Goal: Task Accomplishment & Management: Manage account settings

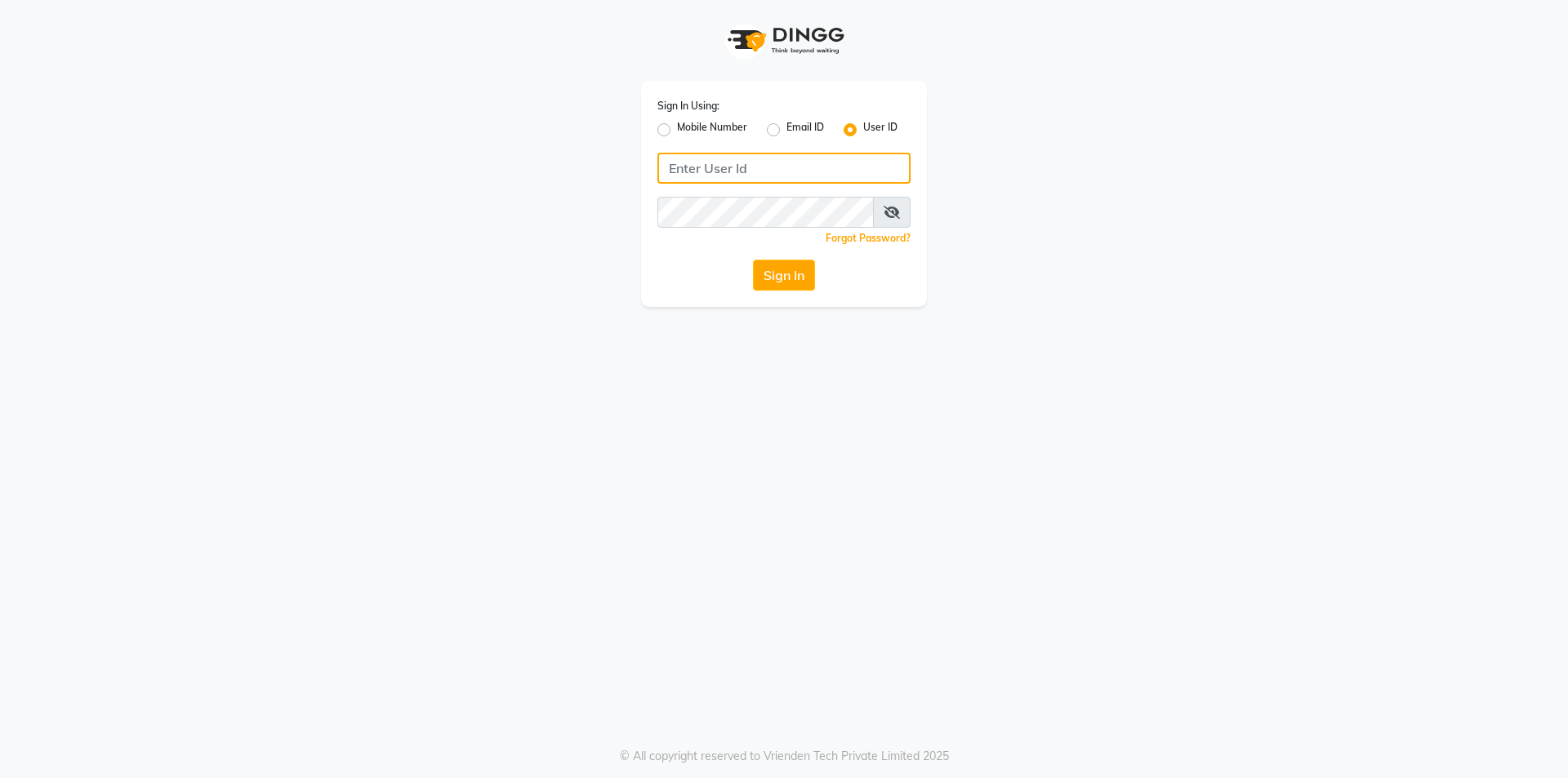
click at [721, 171] on input "Username" at bounding box center [783, 167] width 253 height 31
type input "e250-20"
click at [781, 287] on button "Sign In" at bounding box center [784, 275] width 62 height 31
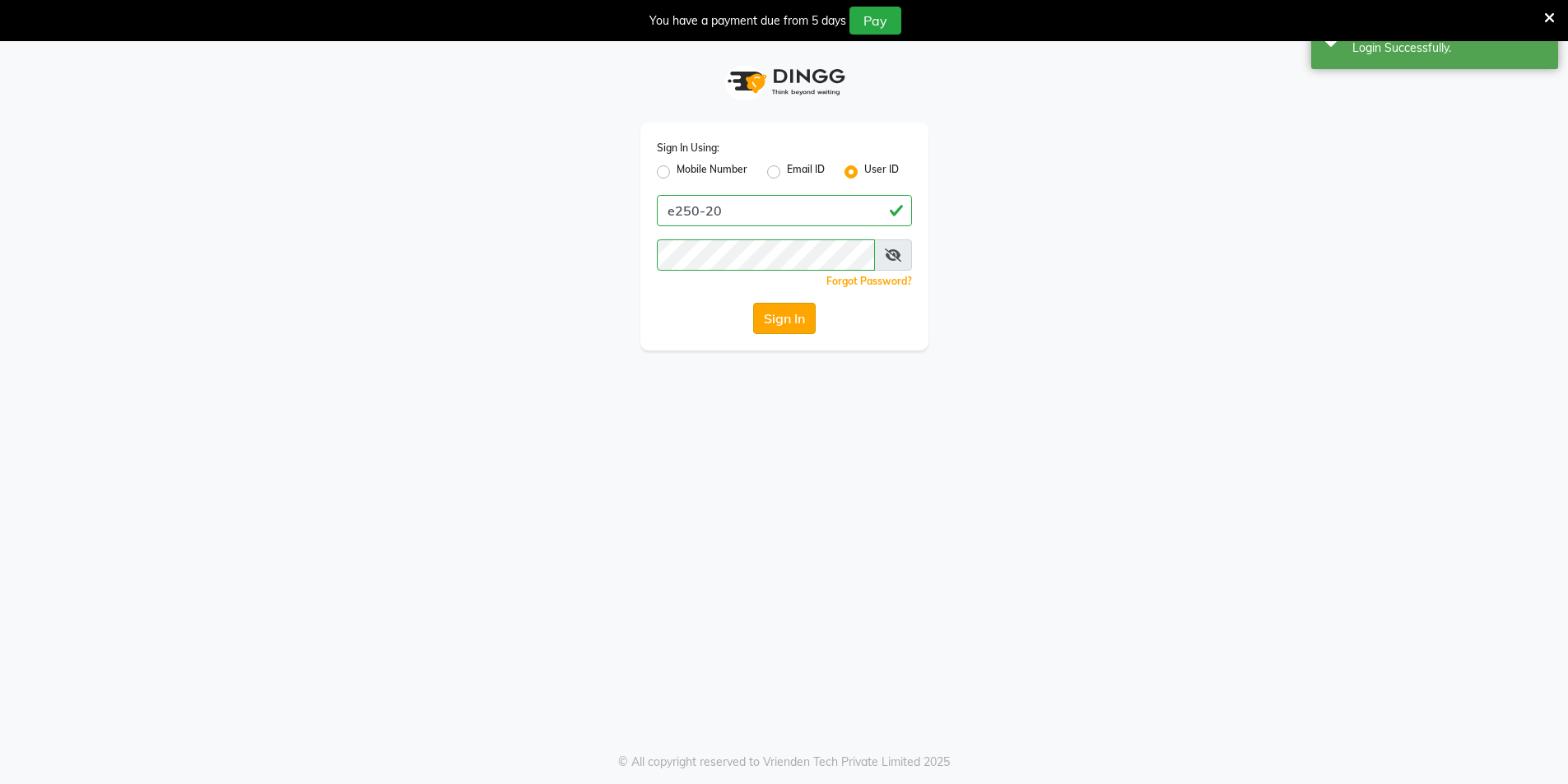
select select "service"
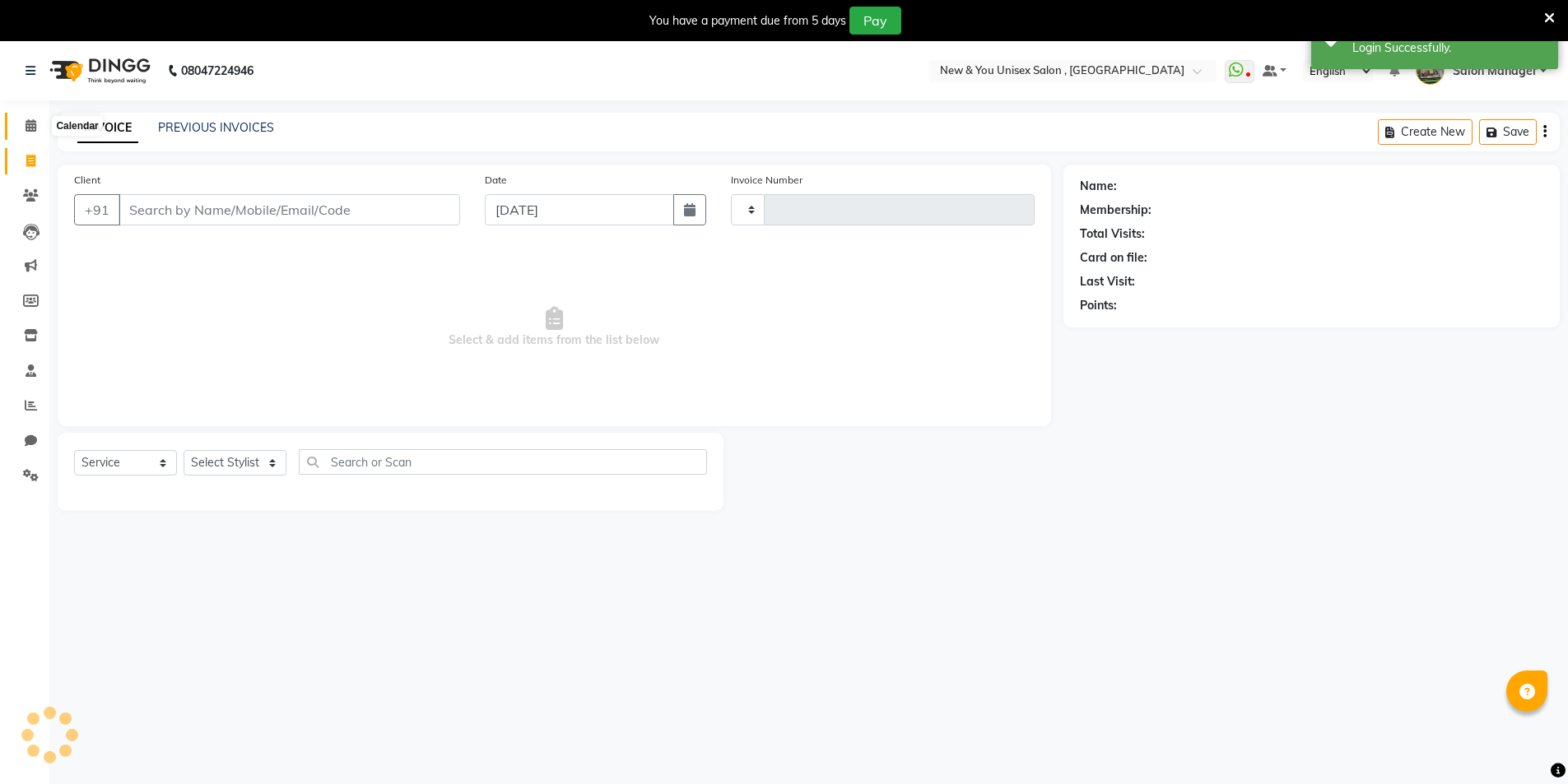
select select "en"
type input "1958"
select select "31"
click at [36, 128] on icon at bounding box center [30, 125] width 10 height 12
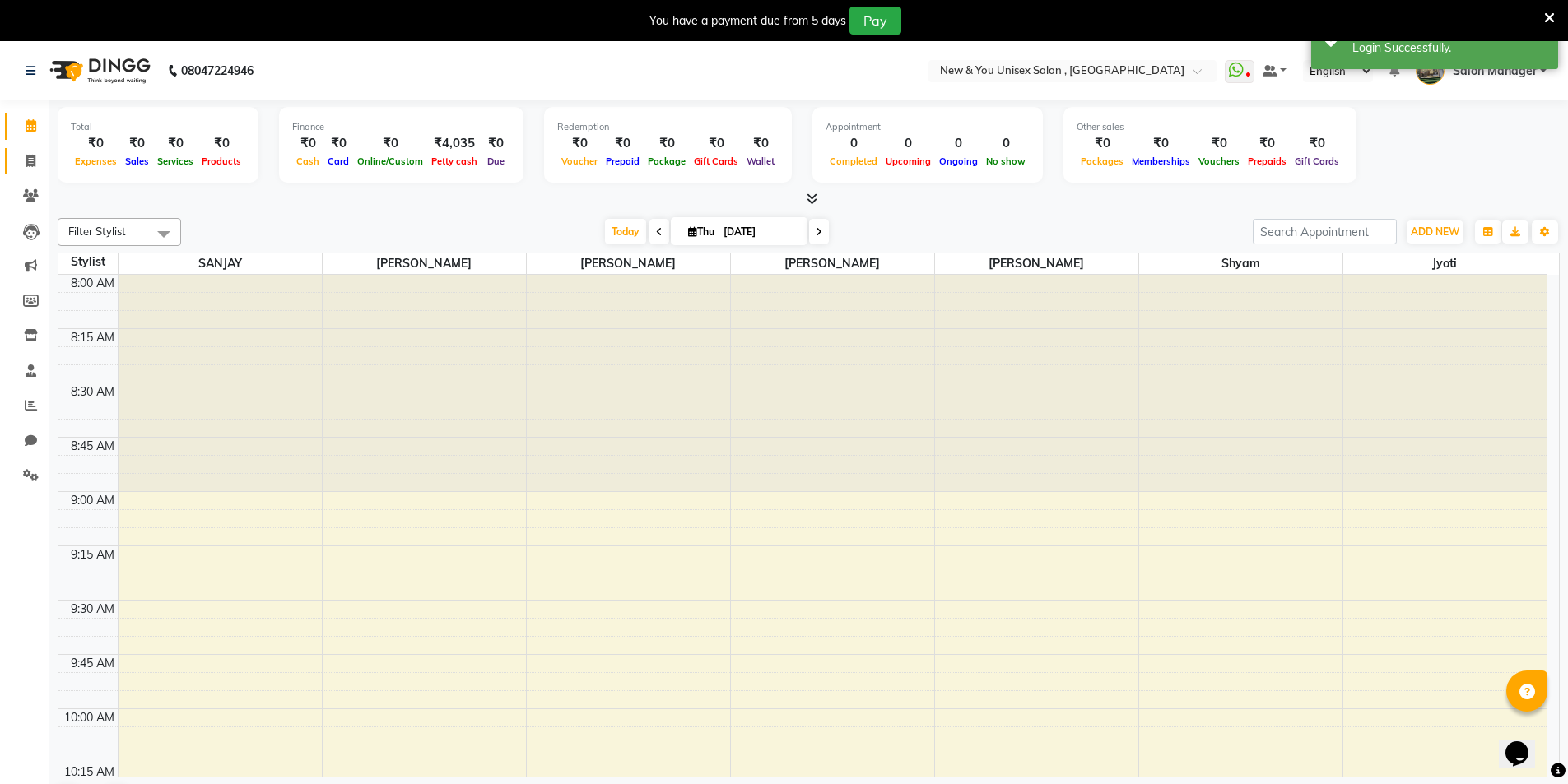
click at [28, 173] on link "Invoice" at bounding box center [24, 161] width 40 height 27
select select "service"
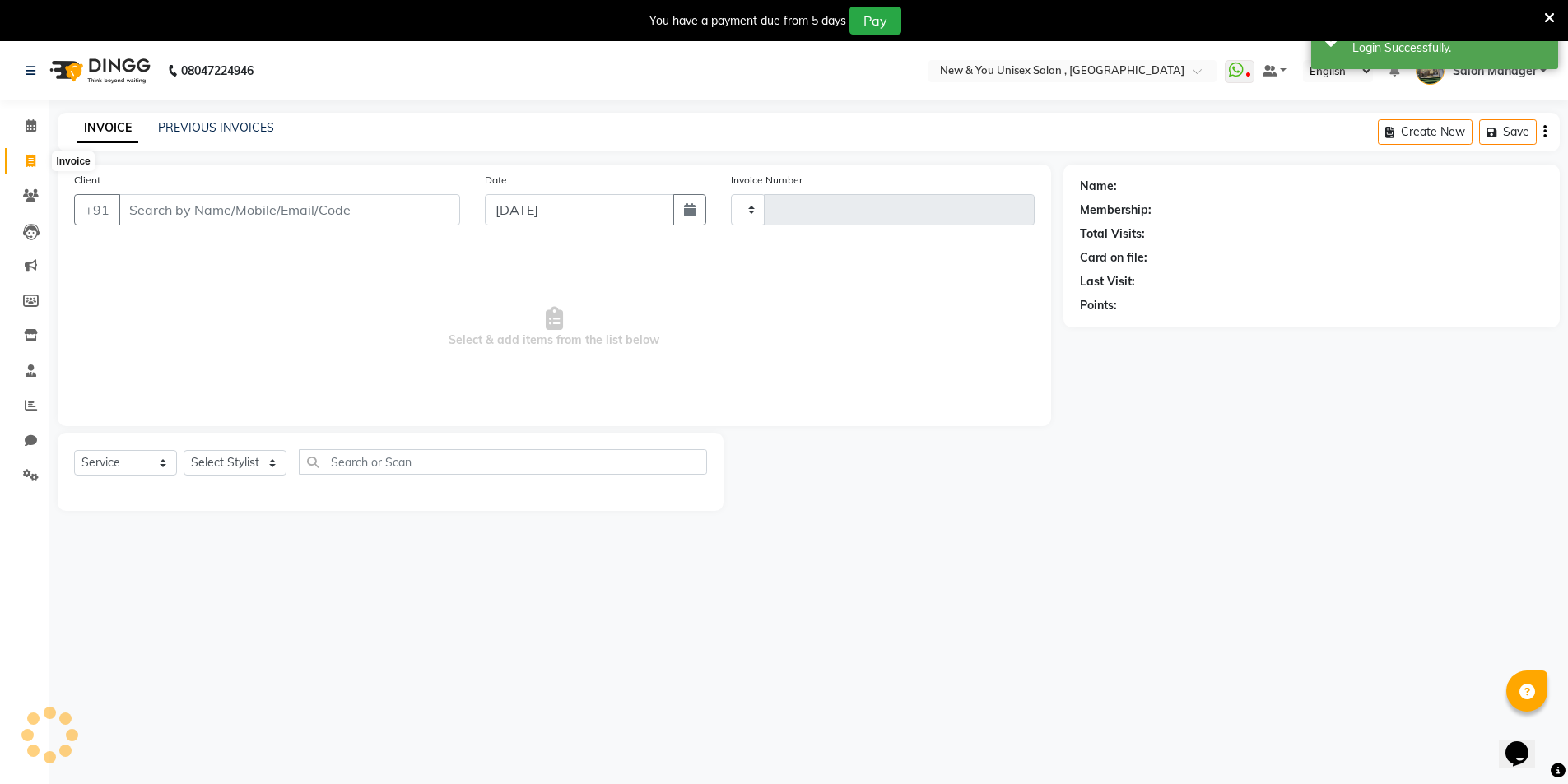
type input "1958"
select select "31"
click at [41, 131] on span at bounding box center [30, 126] width 29 height 19
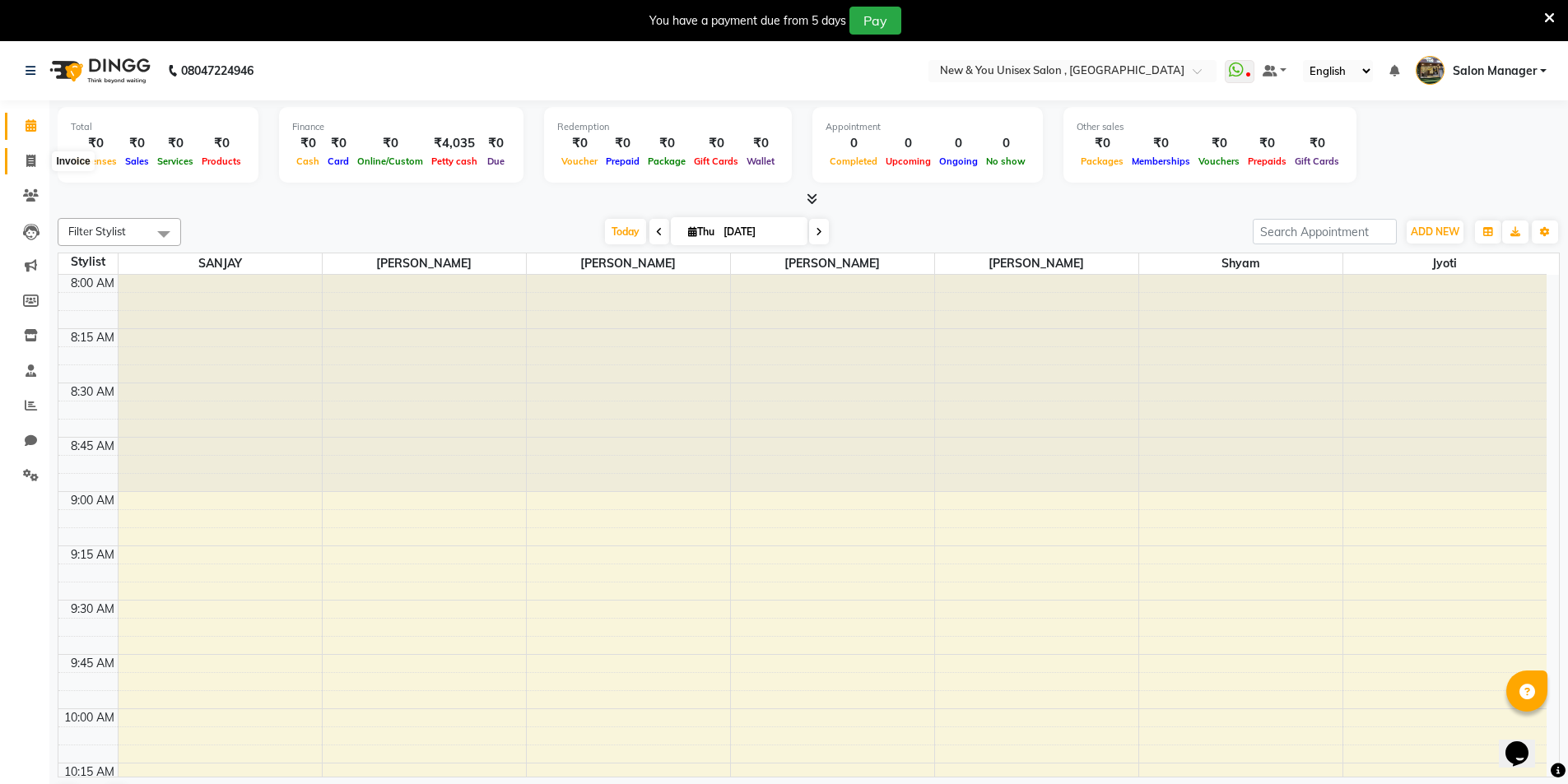
click at [24, 155] on span at bounding box center [30, 162] width 29 height 19
select select "service"
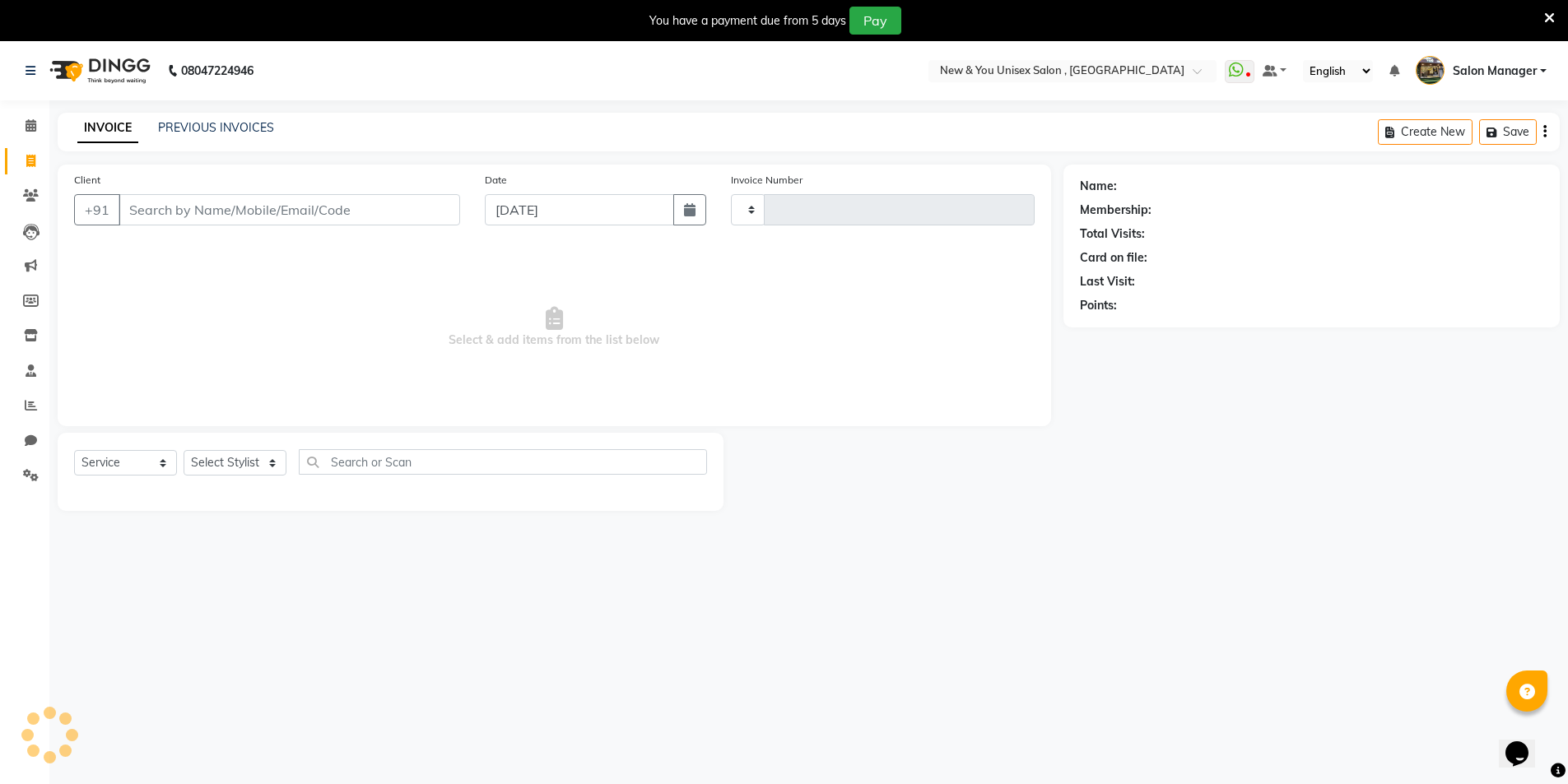
type input "1958"
select select "31"
click at [29, 133] on span at bounding box center [30, 126] width 29 height 19
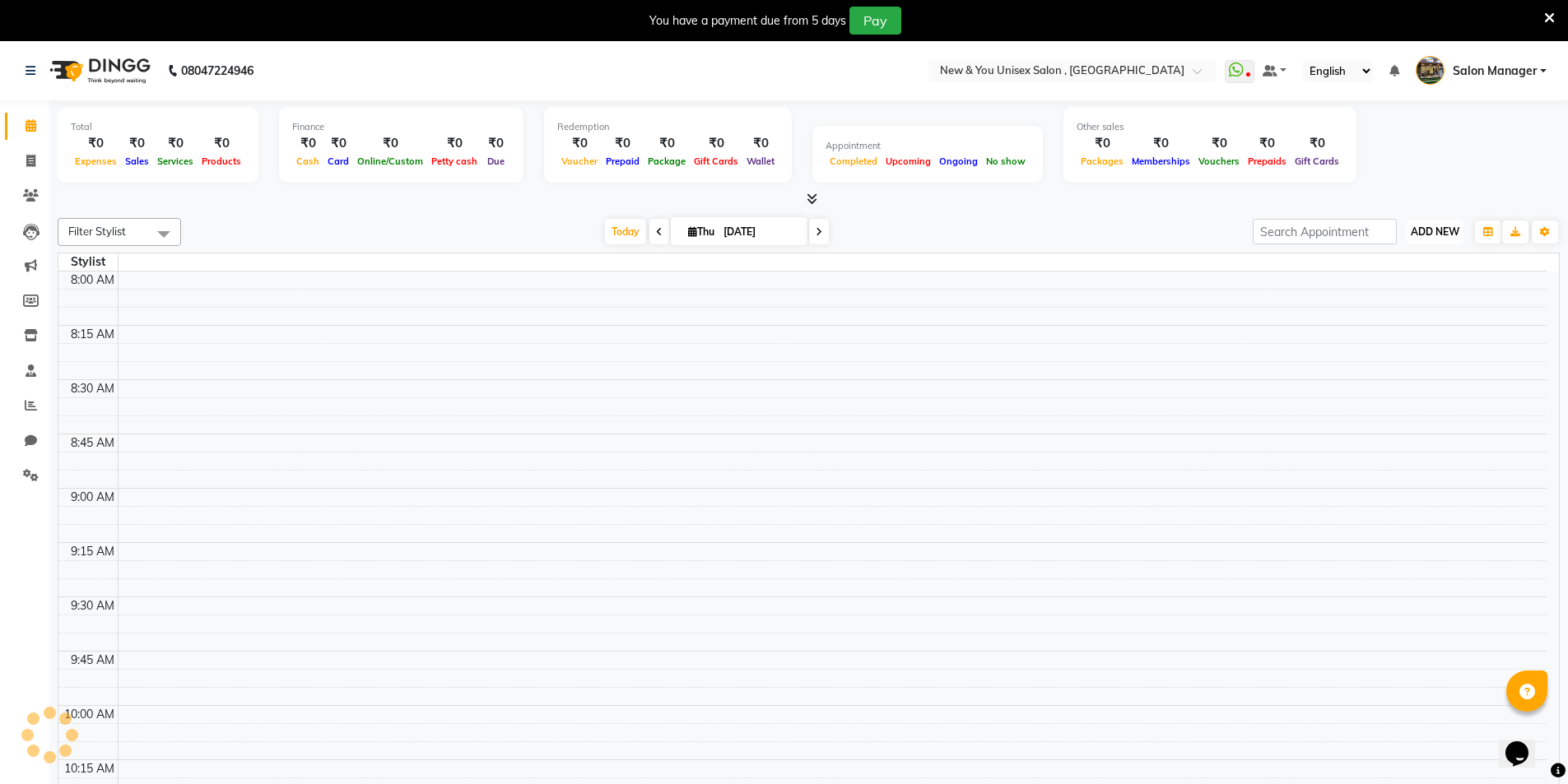
click at [1415, 225] on span "ADD NEW" at bounding box center [1435, 231] width 49 height 12
click at [1379, 303] on link "Add Expense" at bounding box center [1398, 306] width 130 height 22
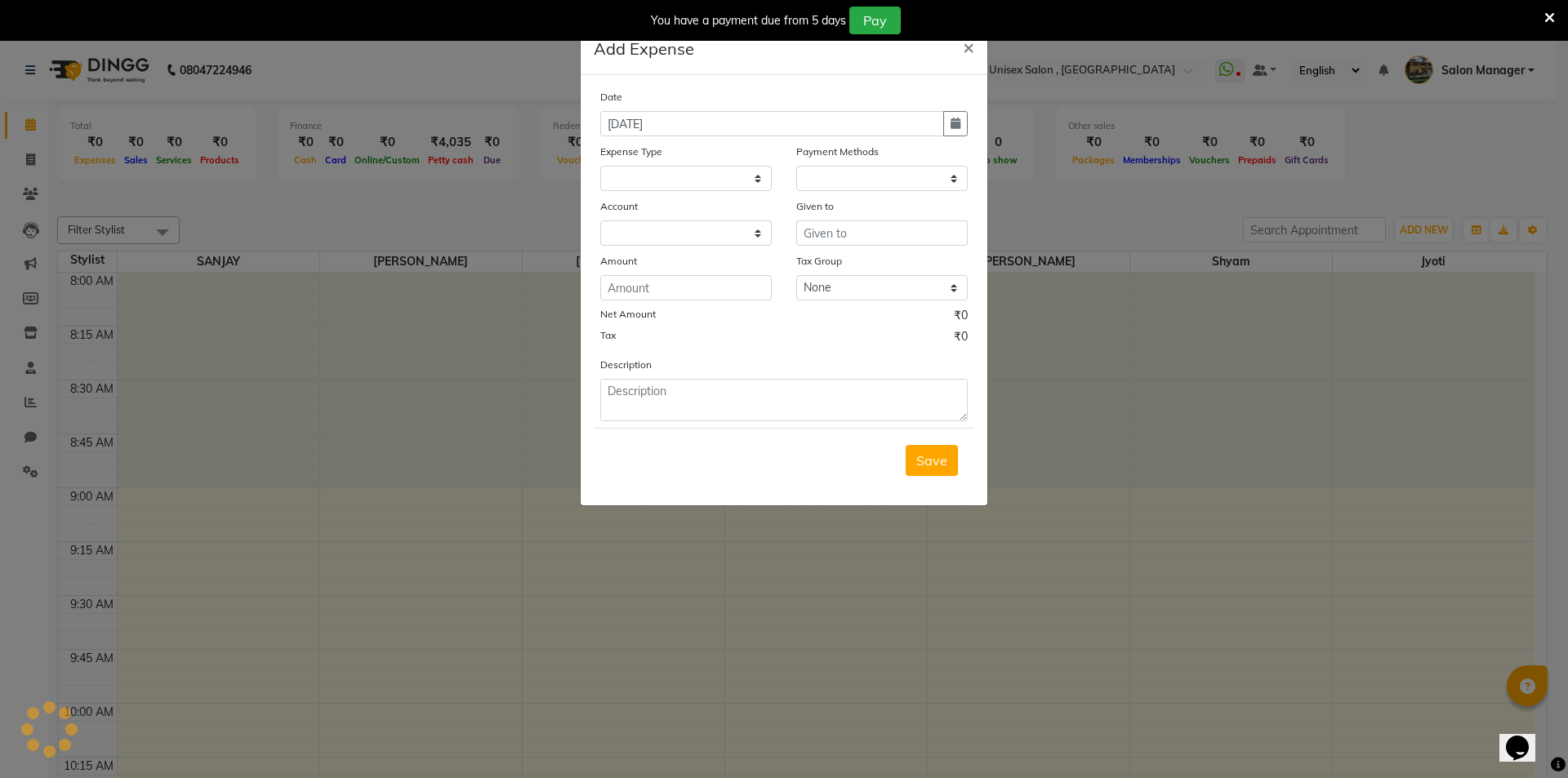
scroll to position [431, 0]
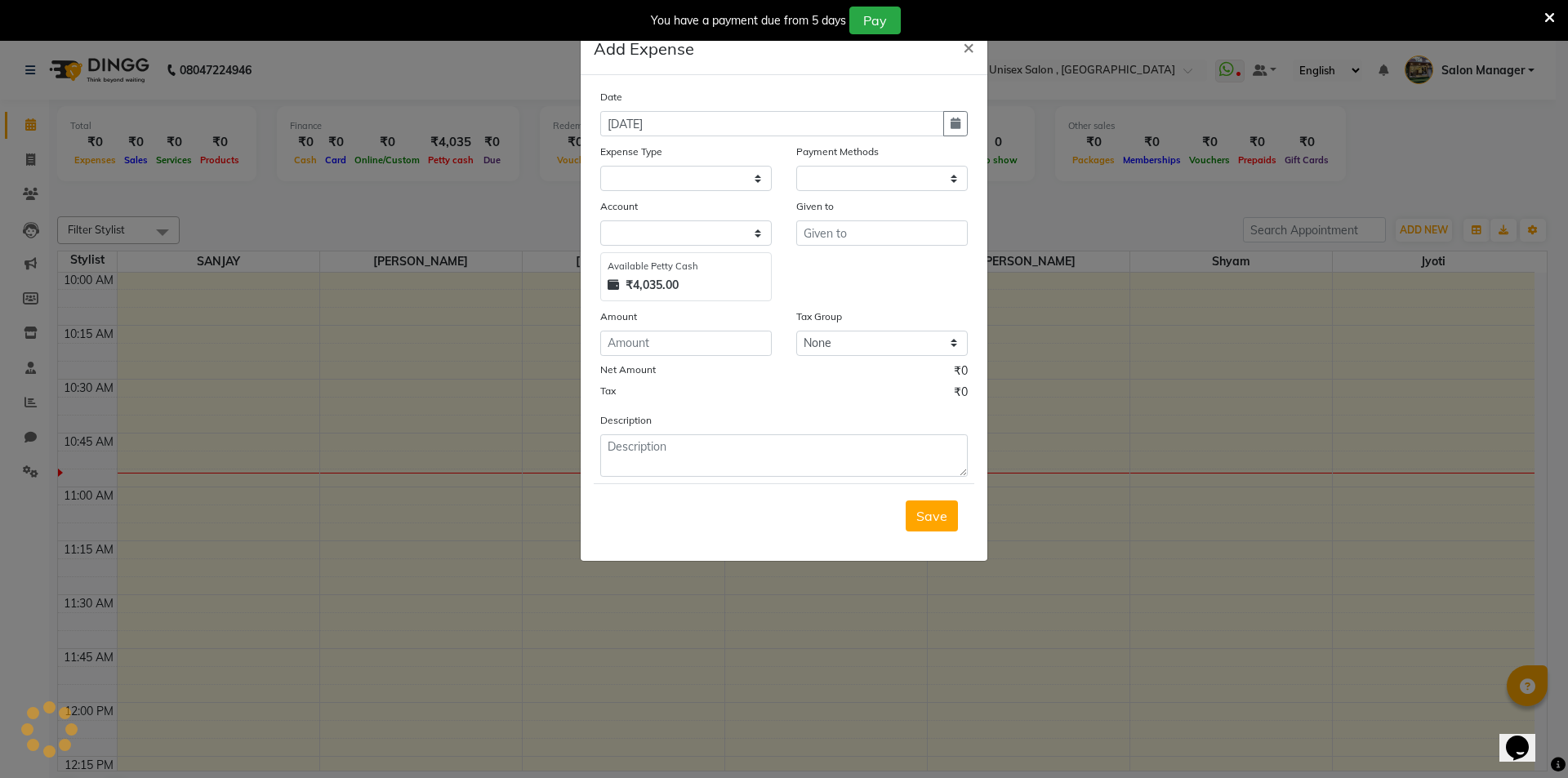
select select
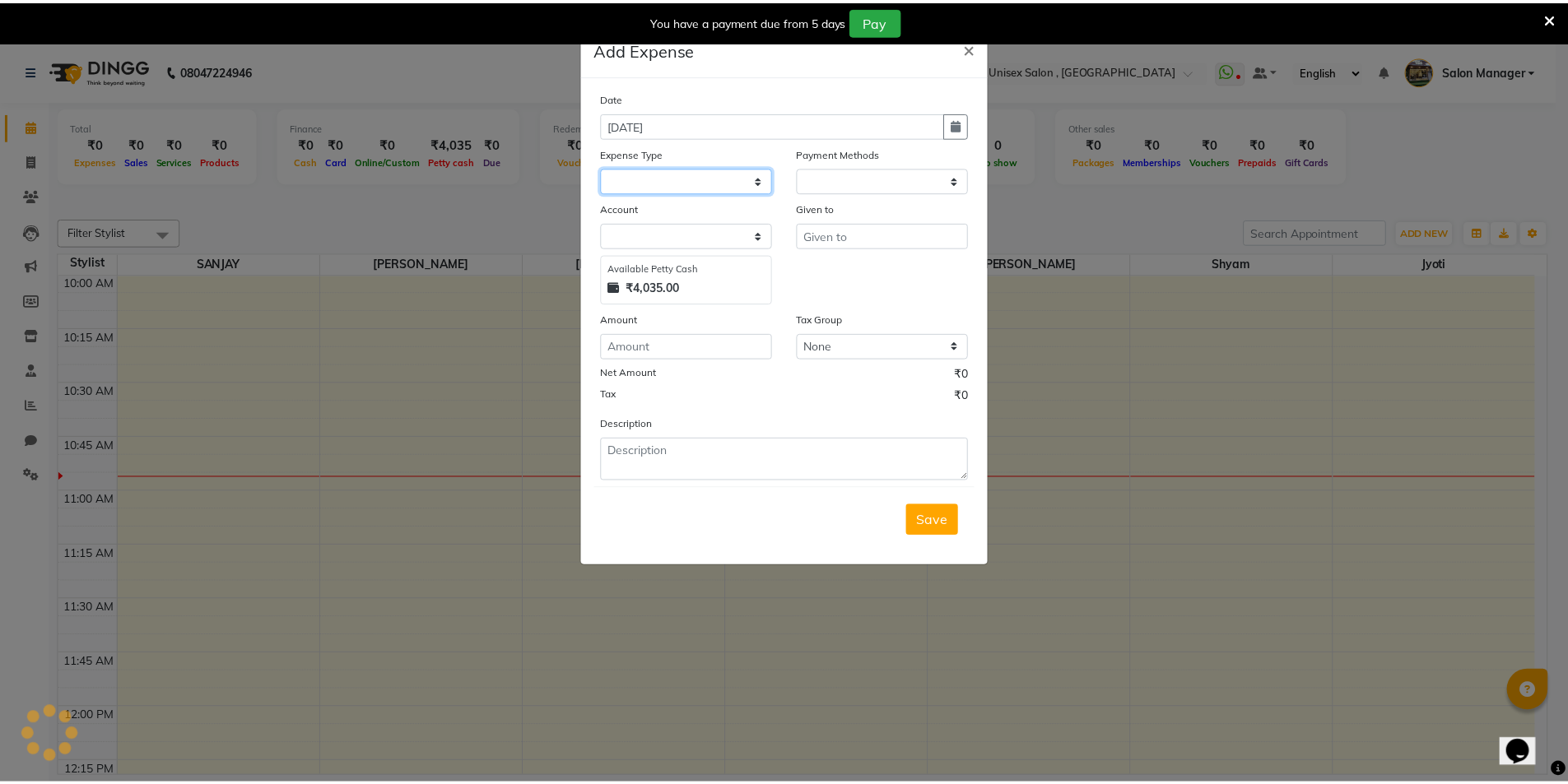
scroll to position [0, 0]
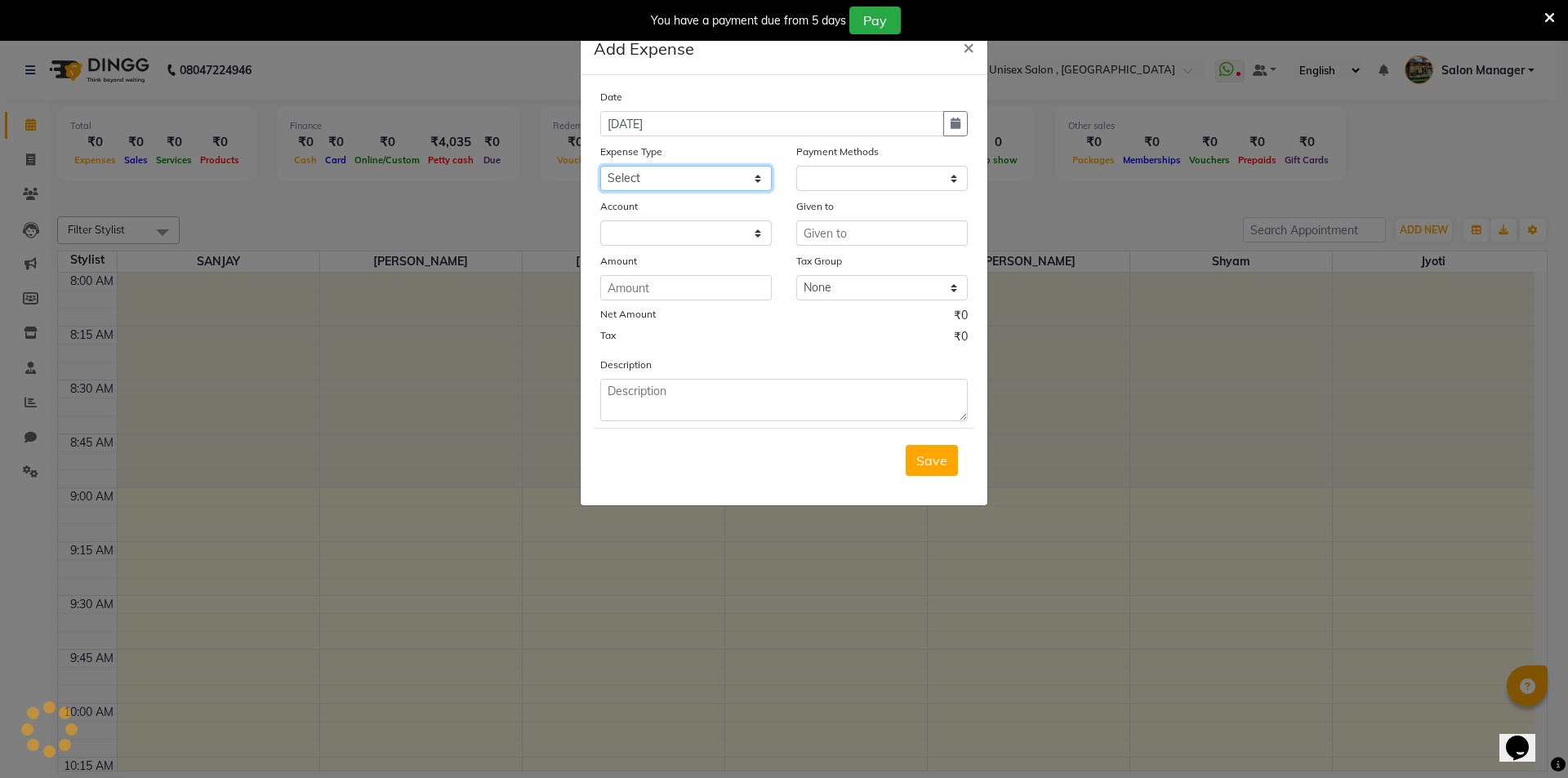
click at [657, 176] on select "Select Advance Salary Bank charges Car maintenance Cash transfer to bank Cash t…" at bounding box center [685, 177] width 171 height 25
select select "1"
select select "2408"
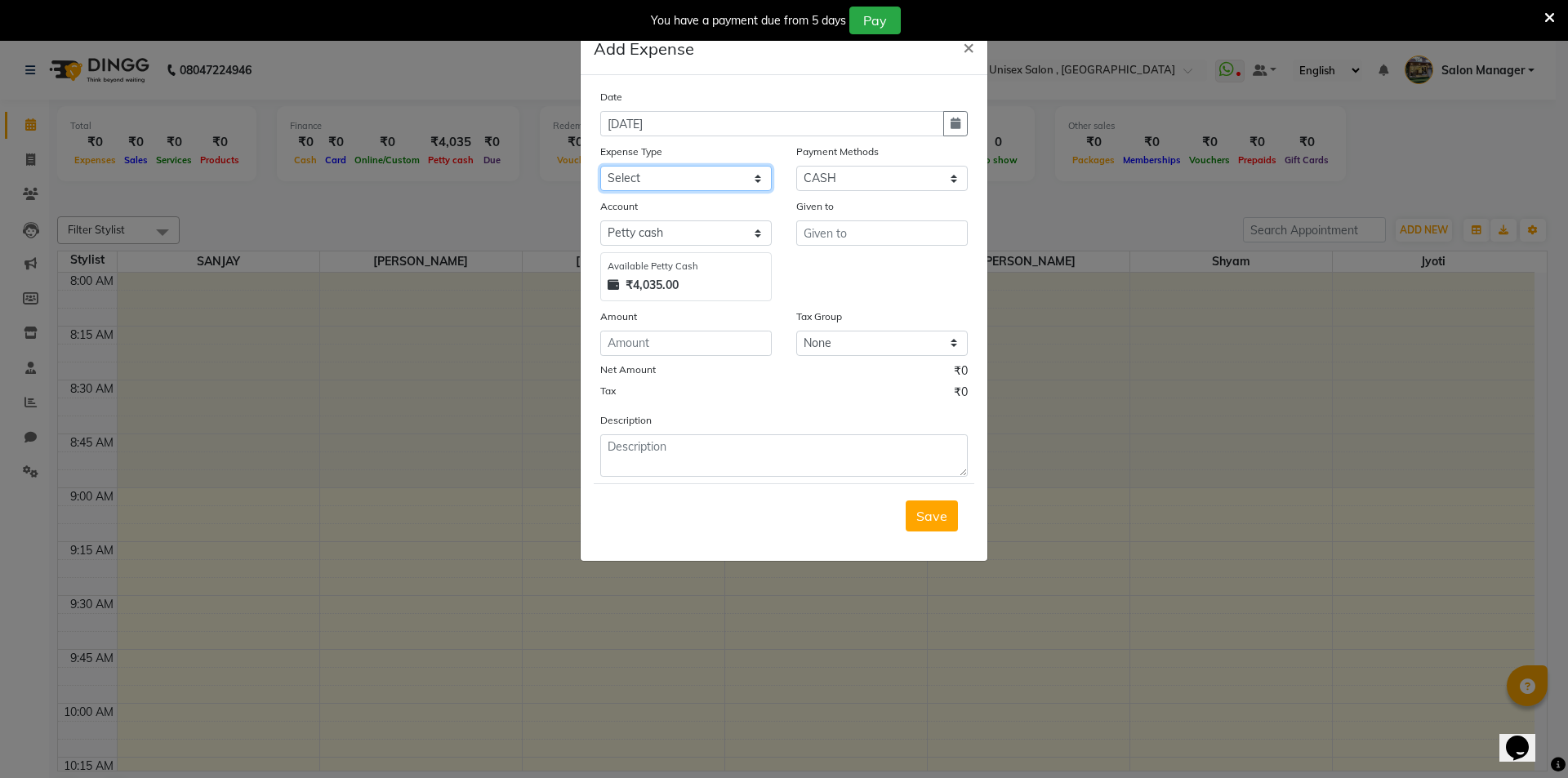
click at [649, 177] on select "Select Advance Salary Bank charges Car maintenance Cash transfer to bank Cash t…" at bounding box center [685, 177] width 171 height 25
select select "8766"
click at [652, 337] on input "number" at bounding box center [685, 343] width 171 height 25
type input "58"
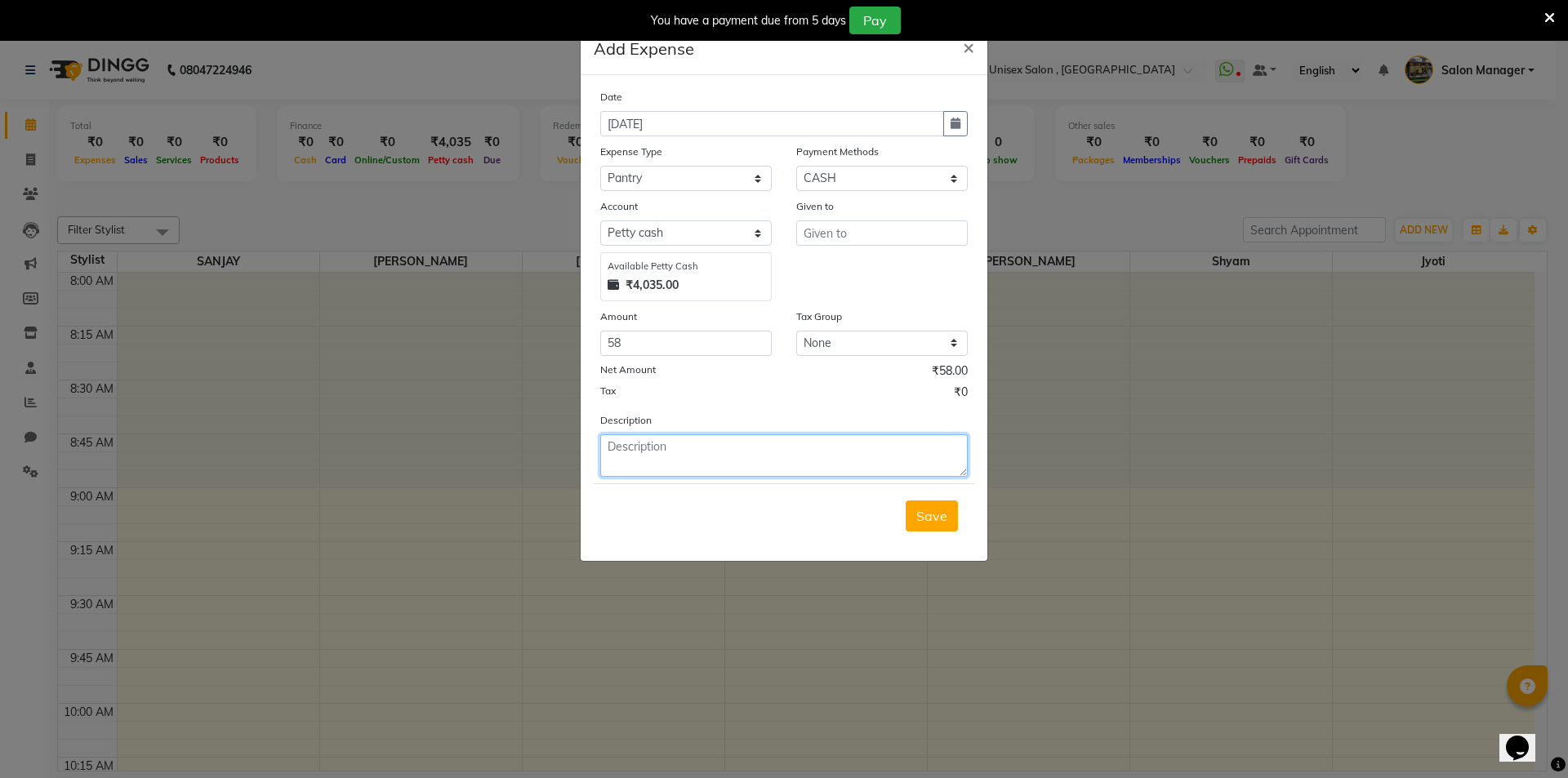
click at [640, 456] on textarea at bounding box center [783, 455] width 367 height 42
type textarea "Milk 58"
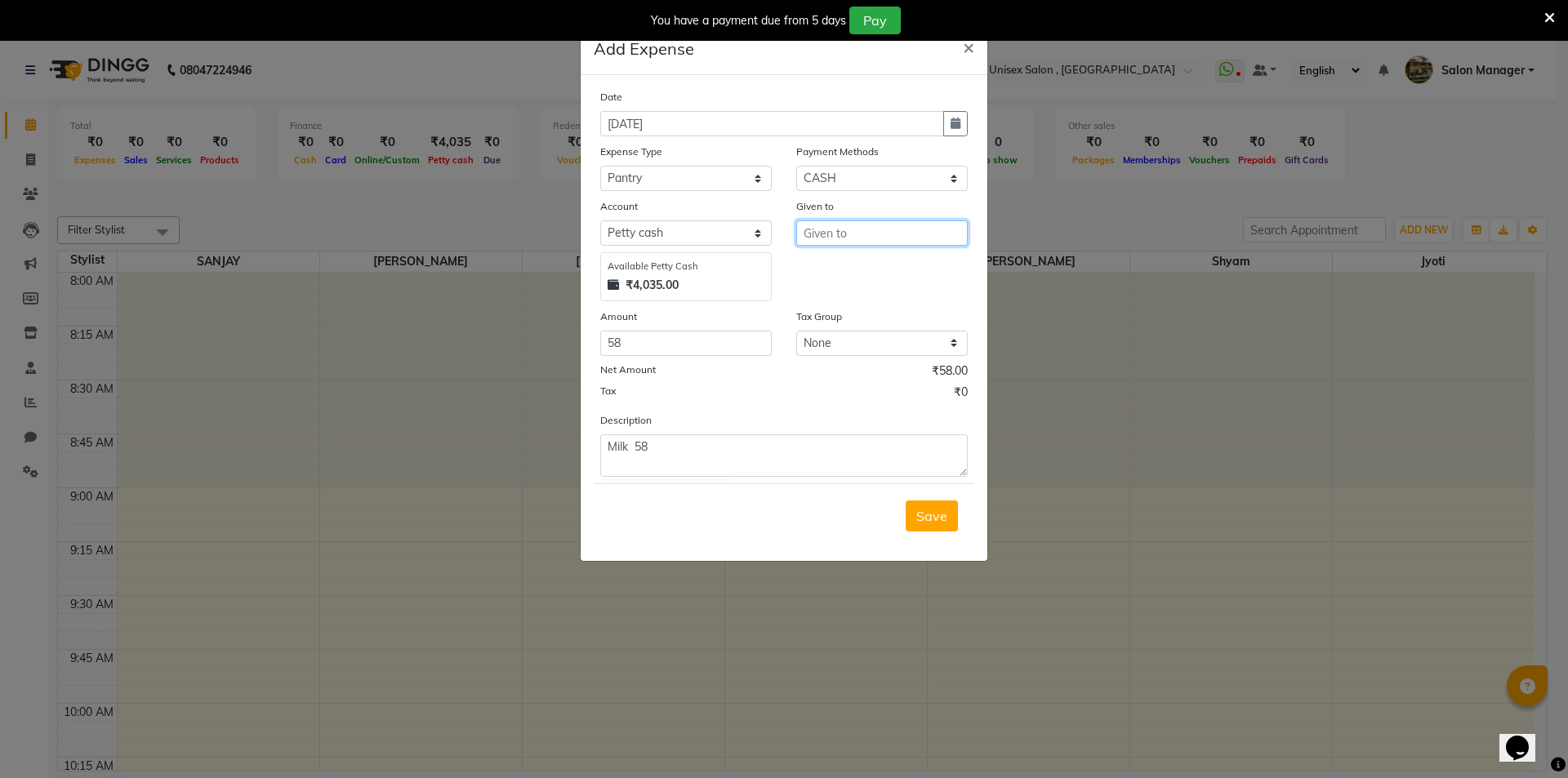
click at [893, 233] on input "text" at bounding box center [881, 233] width 171 height 25
click at [867, 319] on ngb-highlight "s [PERSON_NAME]" at bounding box center [873, 319] width 112 height 16
type input "[PERSON_NAME]"
click at [934, 516] on span "Save" at bounding box center [931, 515] width 31 height 16
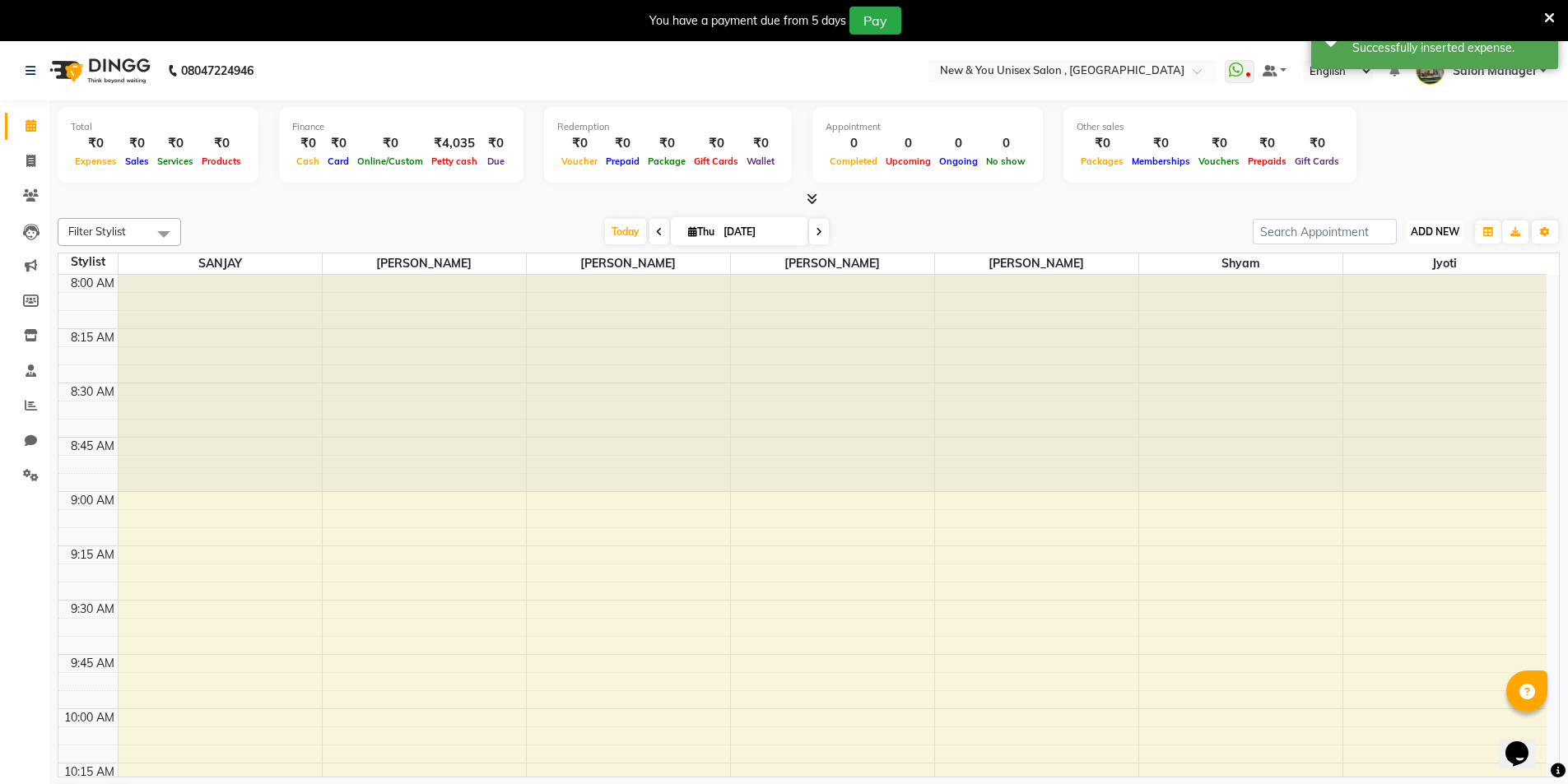
click at [1434, 232] on span "ADD NEW" at bounding box center [1435, 231] width 49 height 12
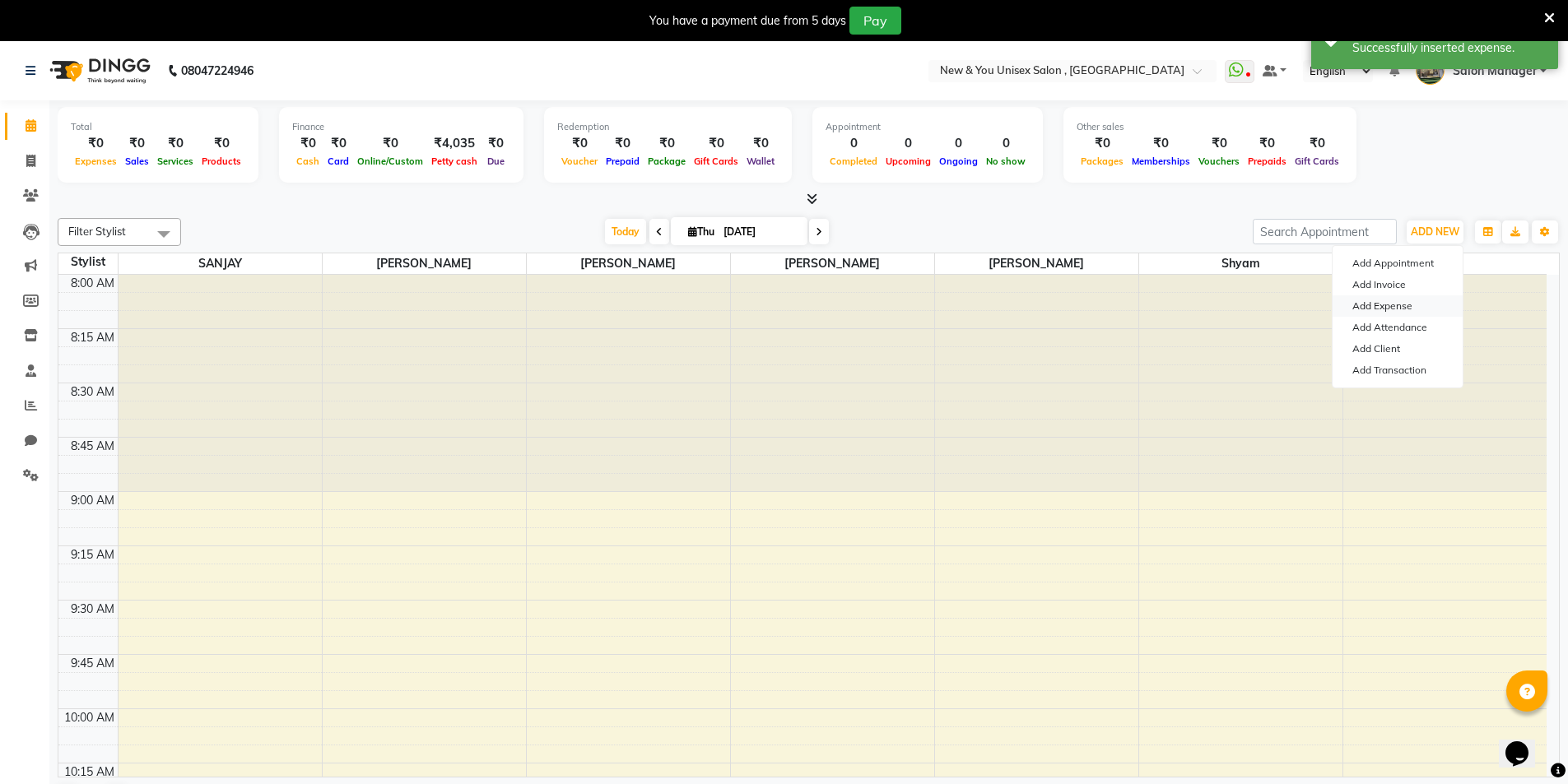
click at [1377, 309] on link "Add Expense" at bounding box center [1398, 306] width 130 height 22
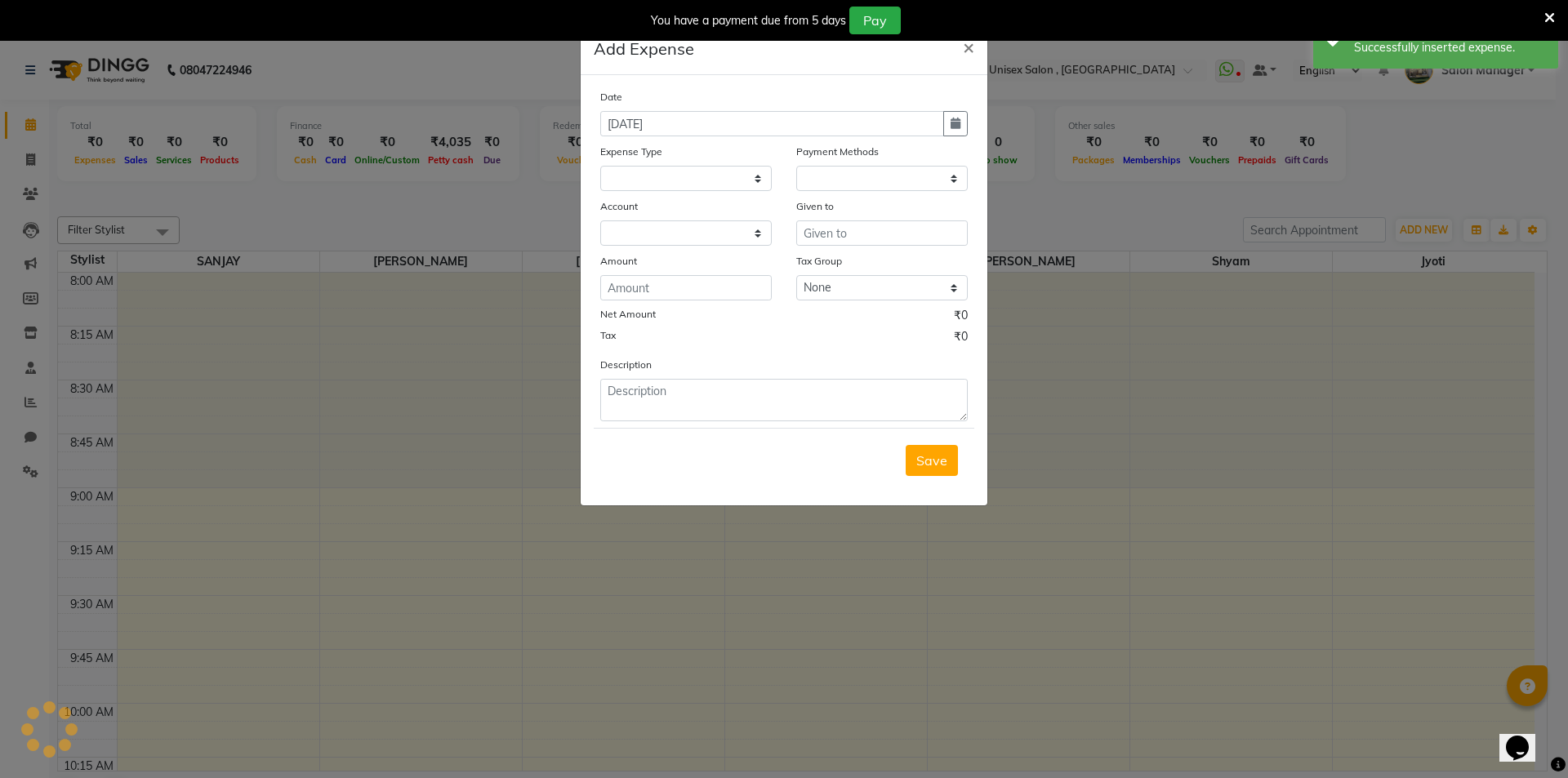
select select "1"
select select "2408"
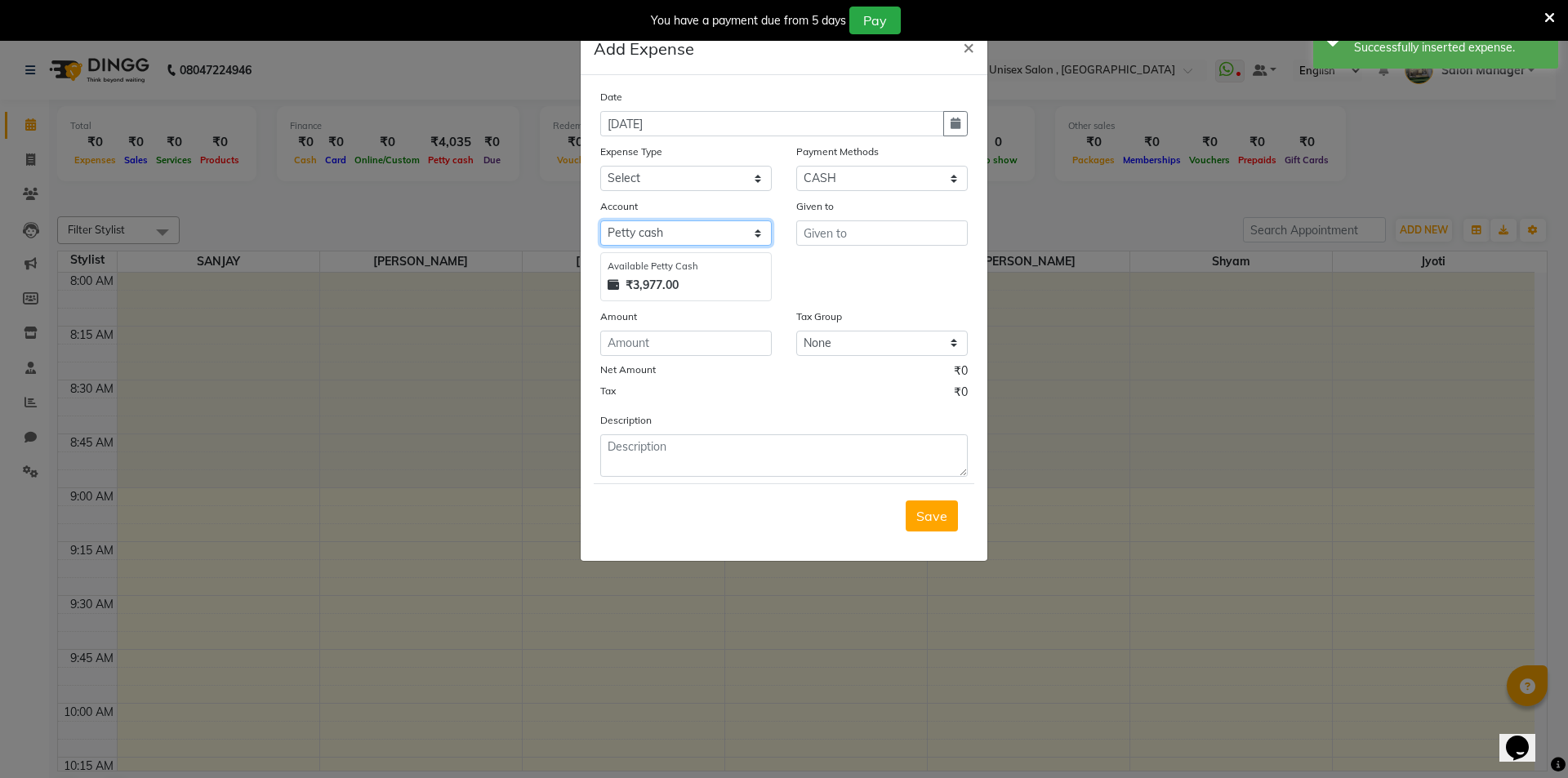
click at [663, 223] on select "Select Default account [PERSON_NAME] cash" at bounding box center [685, 233] width 171 height 25
click at [678, 177] on select "Select Advance Salary Bank charges Car maintenance Cash transfer to bank Cash t…" at bounding box center [685, 177] width 171 height 25
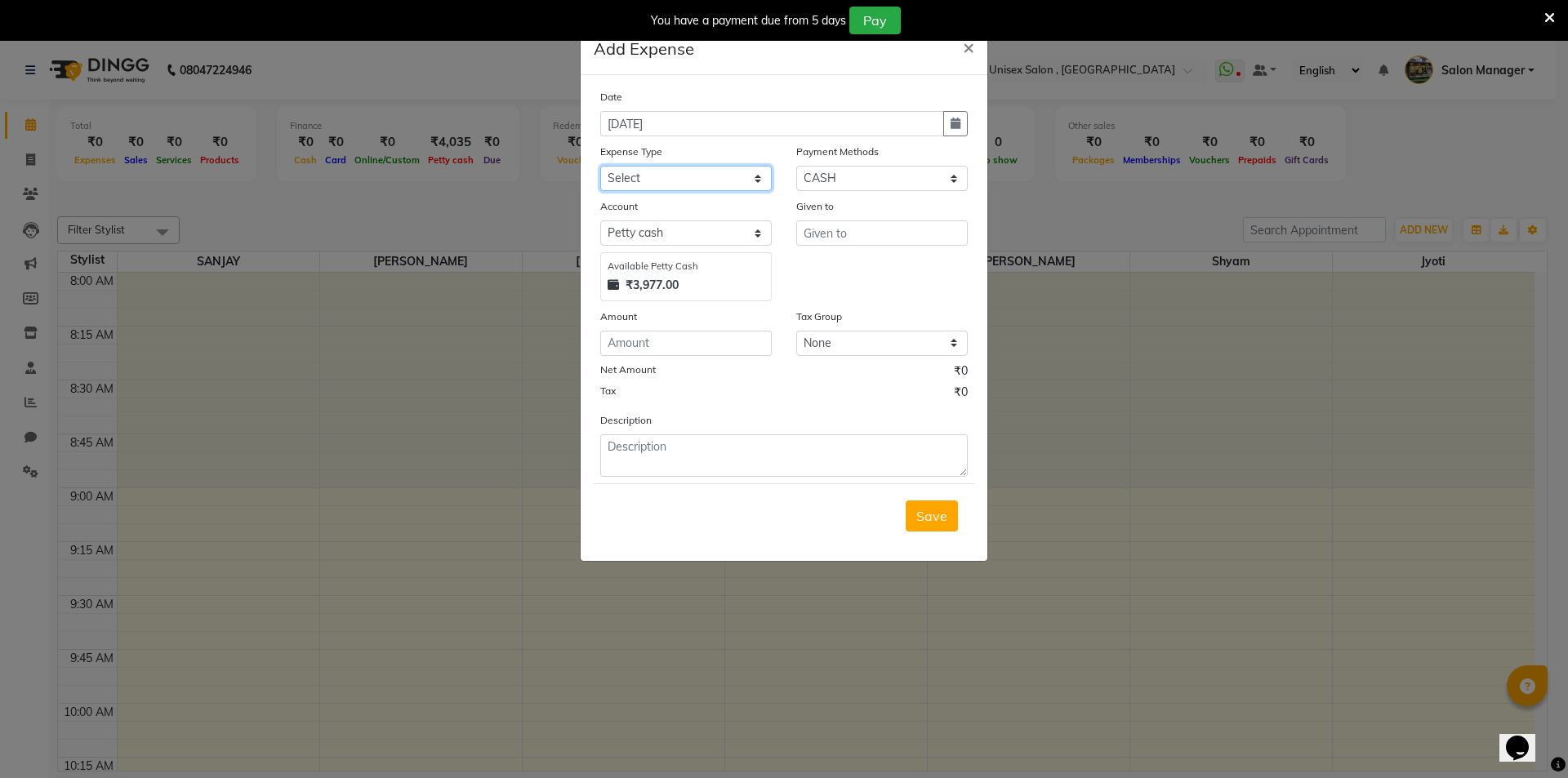
select select "8766"
click at [600, 165] on select "Select Advance Salary Bank charges Car maintenance Cash transfer to bank Cash t…" at bounding box center [685, 177] width 171 height 25
click at [673, 346] on input "number" at bounding box center [685, 343] width 171 height 25
type input "145"
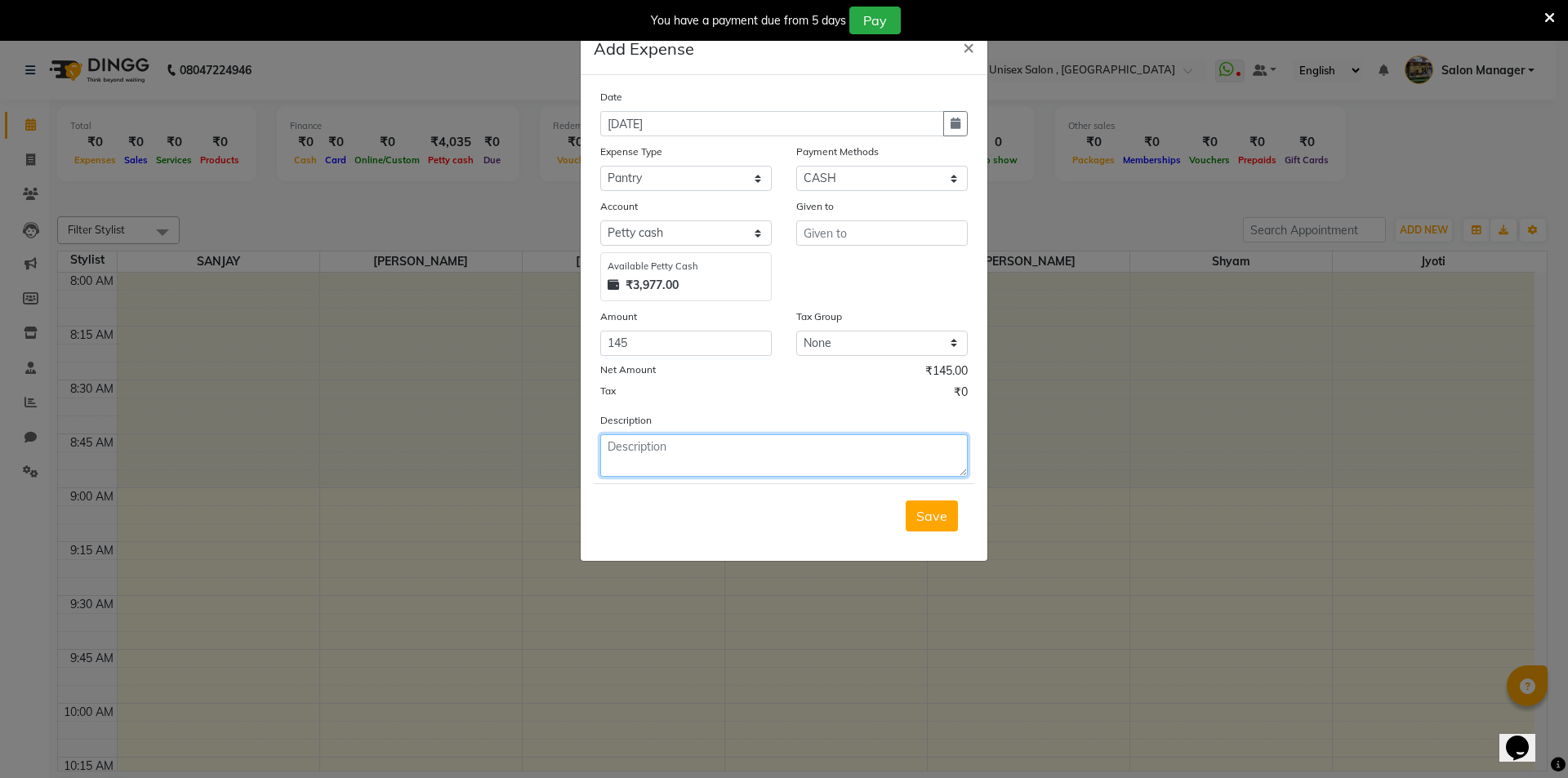
click at [670, 447] on textarea at bounding box center [783, 455] width 367 height 42
type textarea "Ghee 145"
click at [843, 219] on div "Given to" at bounding box center [881, 208] width 171 height 22
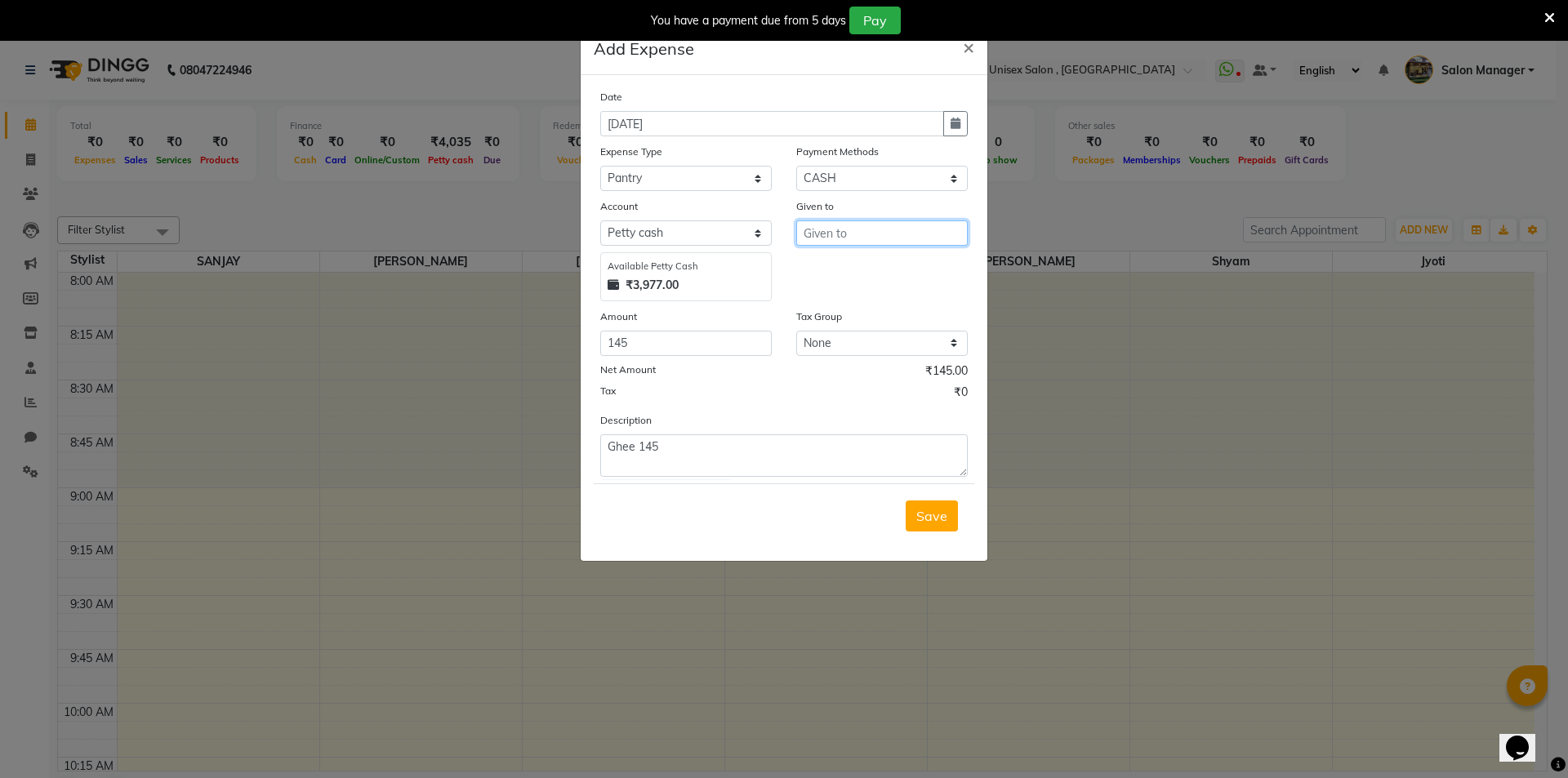
click at [843, 223] on input "text" at bounding box center [881, 233] width 171 height 25
click at [876, 317] on ngb-highlight "s [PERSON_NAME]" at bounding box center [873, 319] width 112 height 16
type input "[PERSON_NAME]"
click at [929, 512] on span "Save" at bounding box center [931, 515] width 31 height 16
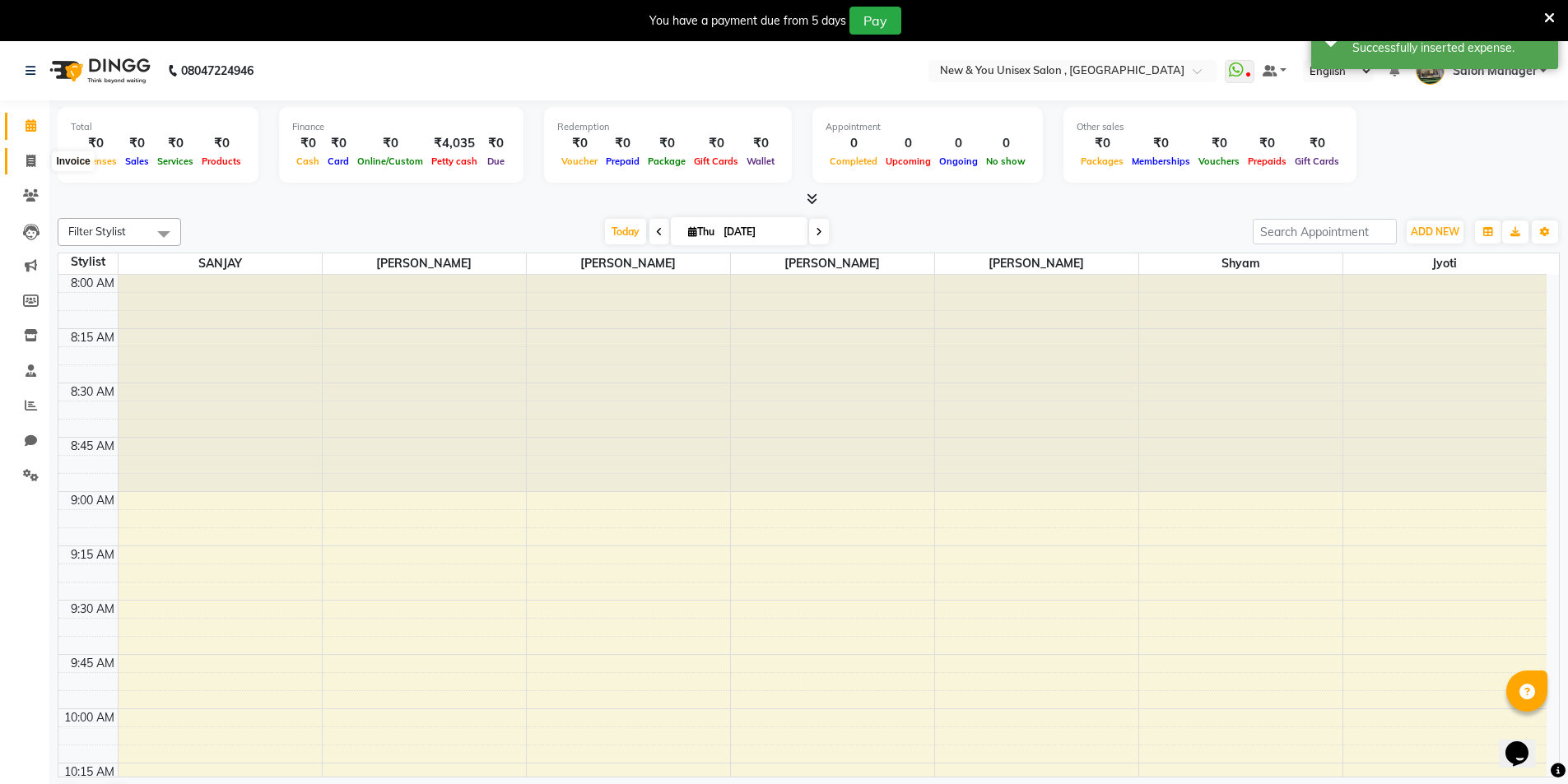
click at [40, 157] on span at bounding box center [30, 162] width 29 height 19
select select "service"
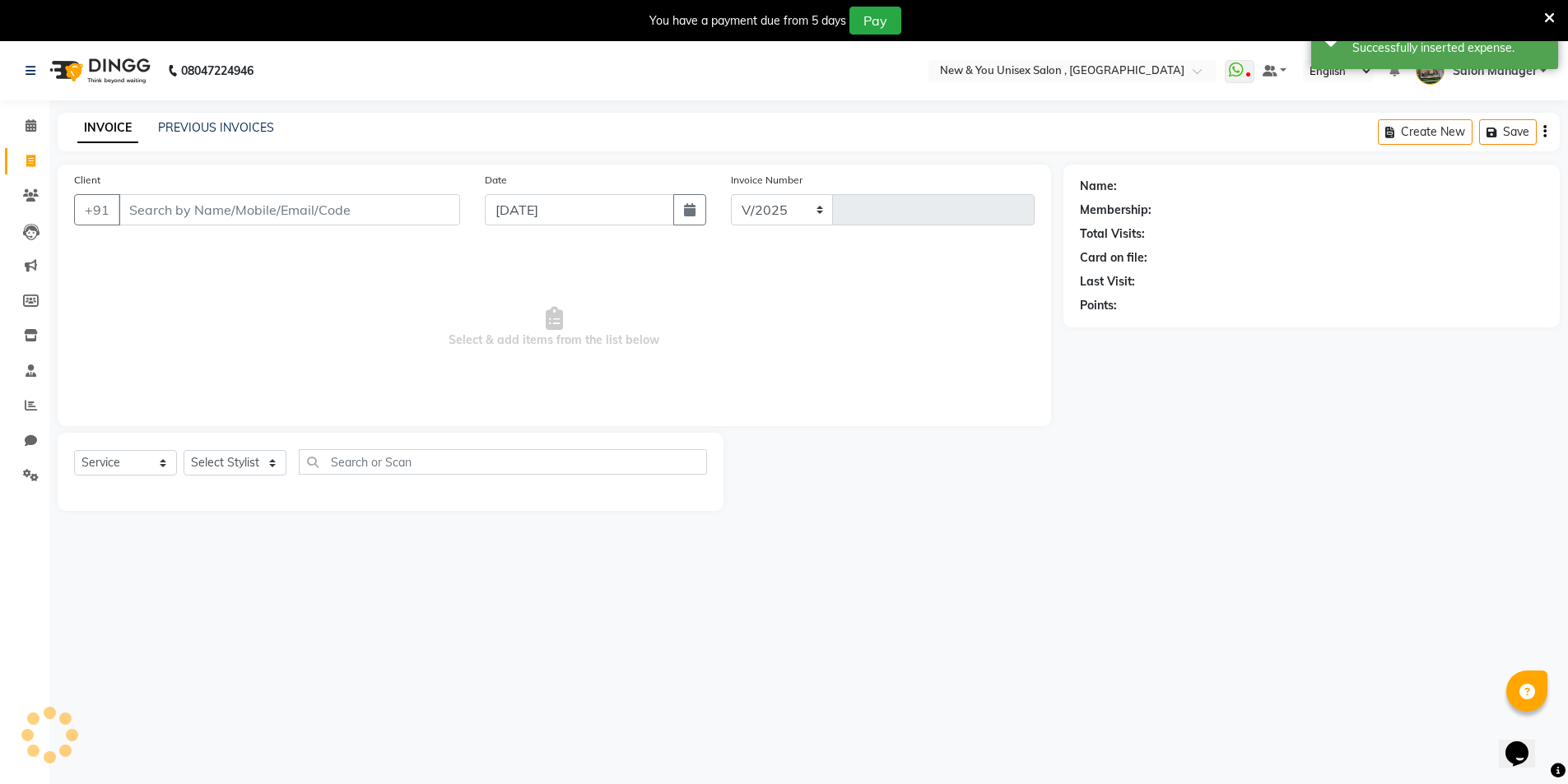
select select "31"
type input "1958"
click at [193, 122] on link "PREVIOUS INVOICES" at bounding box center [216, 128] width 116 height 15
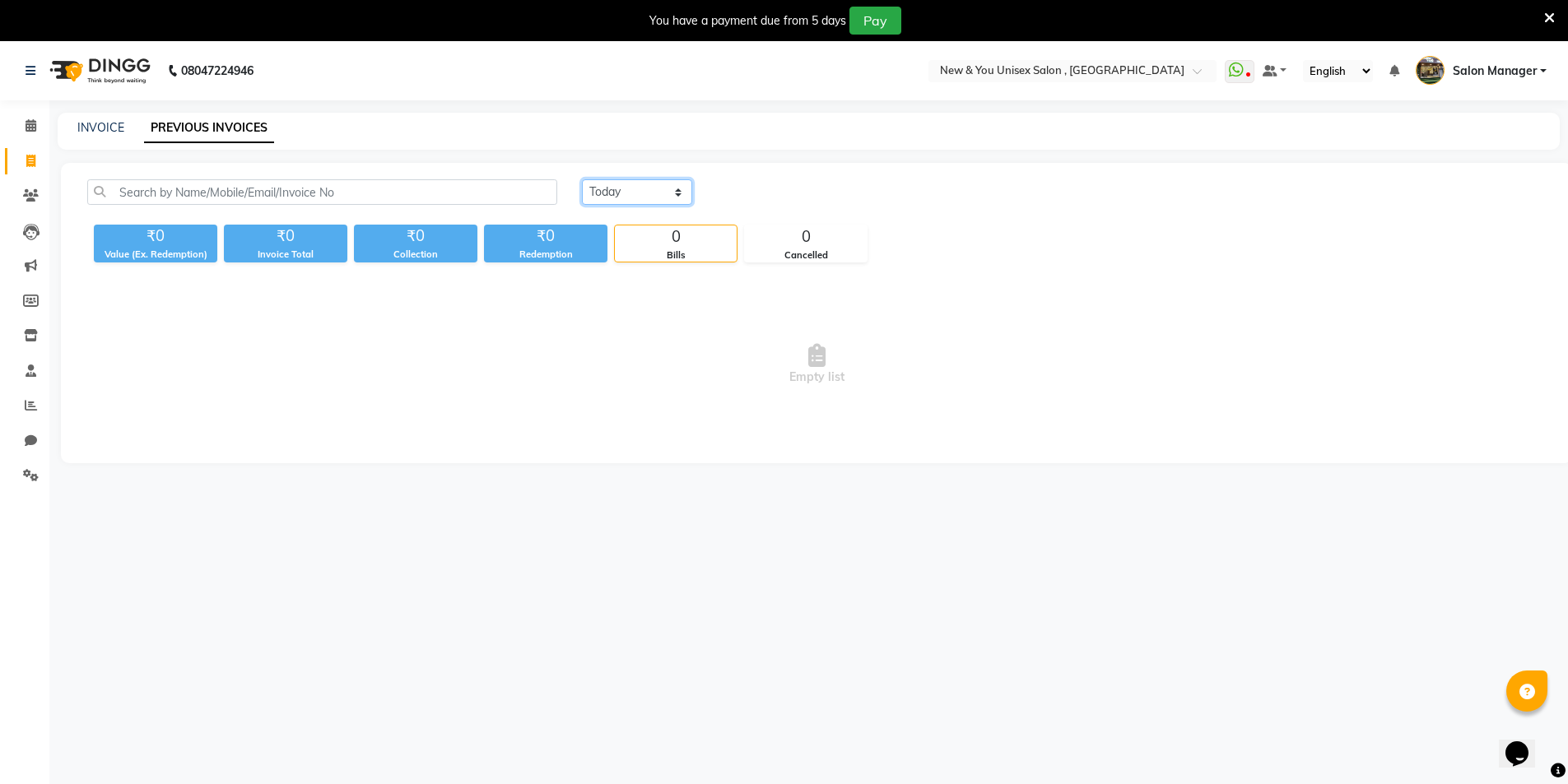
click at [654, 183] on select "[DATE] [DATE] Custom Range" at bounding box center [637, 191] width 110 height 25
select select "[DATE]"
click at [582, 179] on select "[DATE] [DATE] Custom Range" at bounding box center [637, 191] width 110 height 25
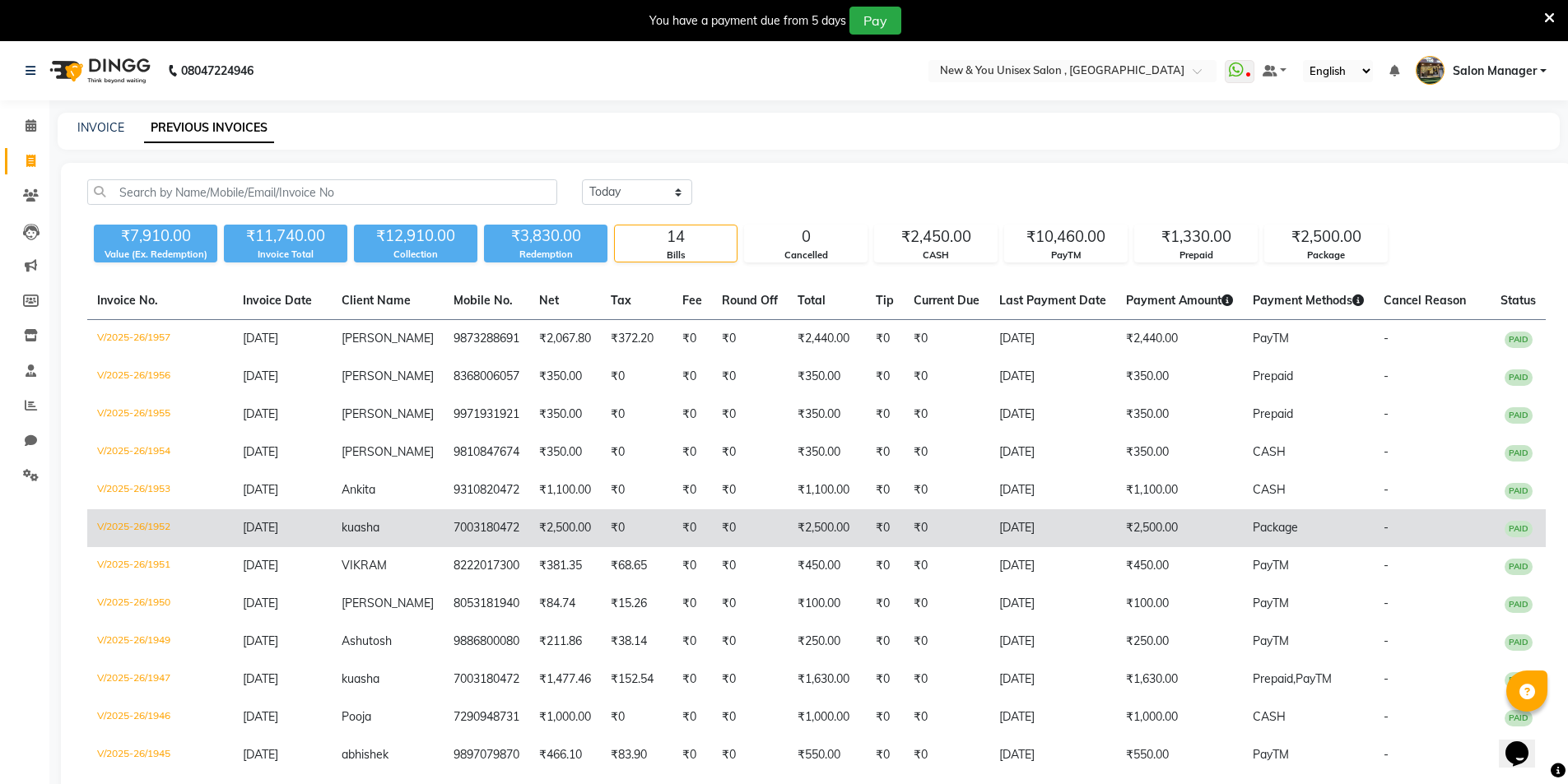
click at [871, 531] on td "₹0" at bounding box center [884, 528] width 38 height 38
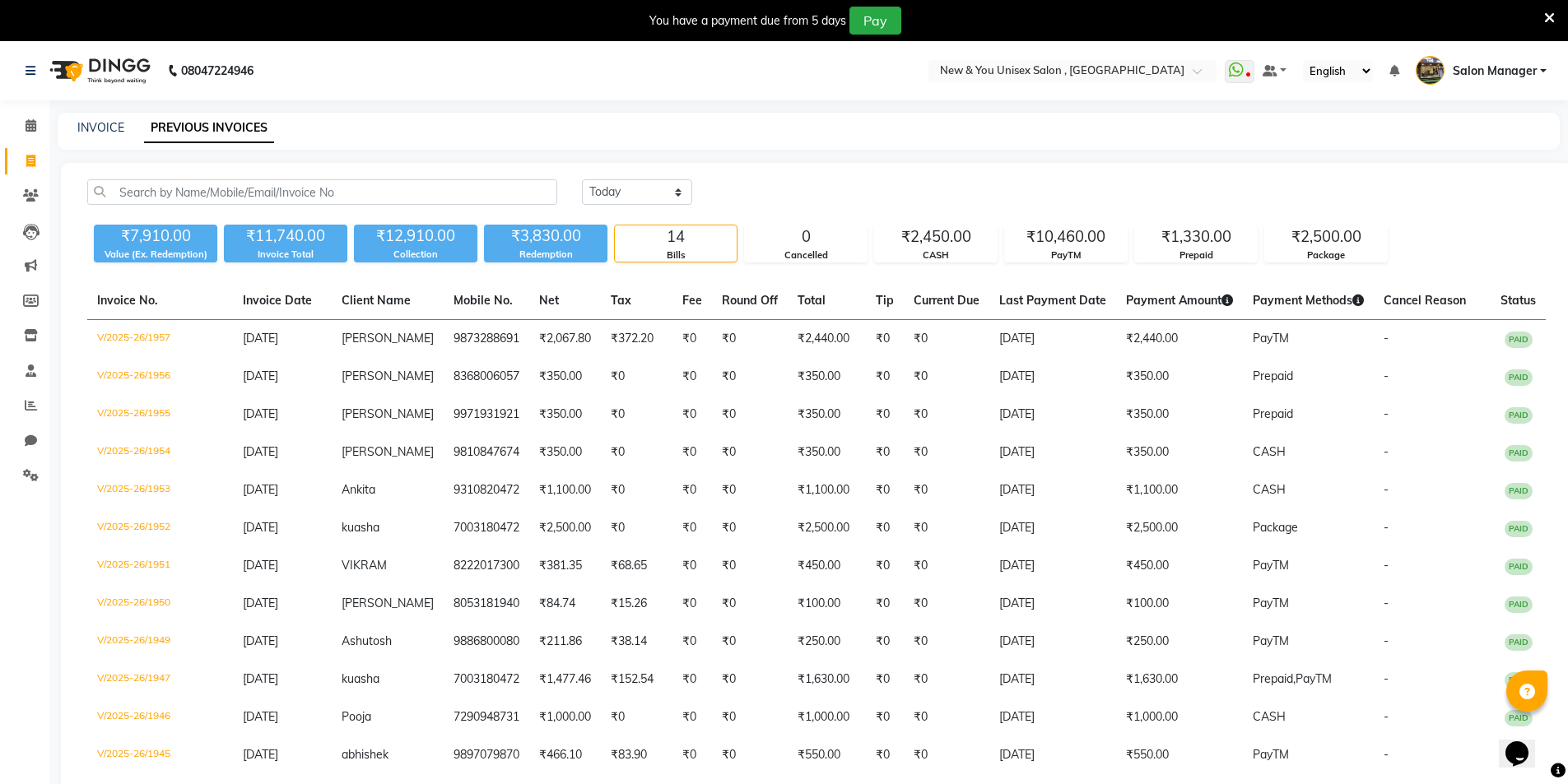
click at [28, 174] on li "Invoice" at bounding box center [24, 162] width 49 height 36
click at [36, 198] on icon at bounding box center [30, 195] width 16 height 12
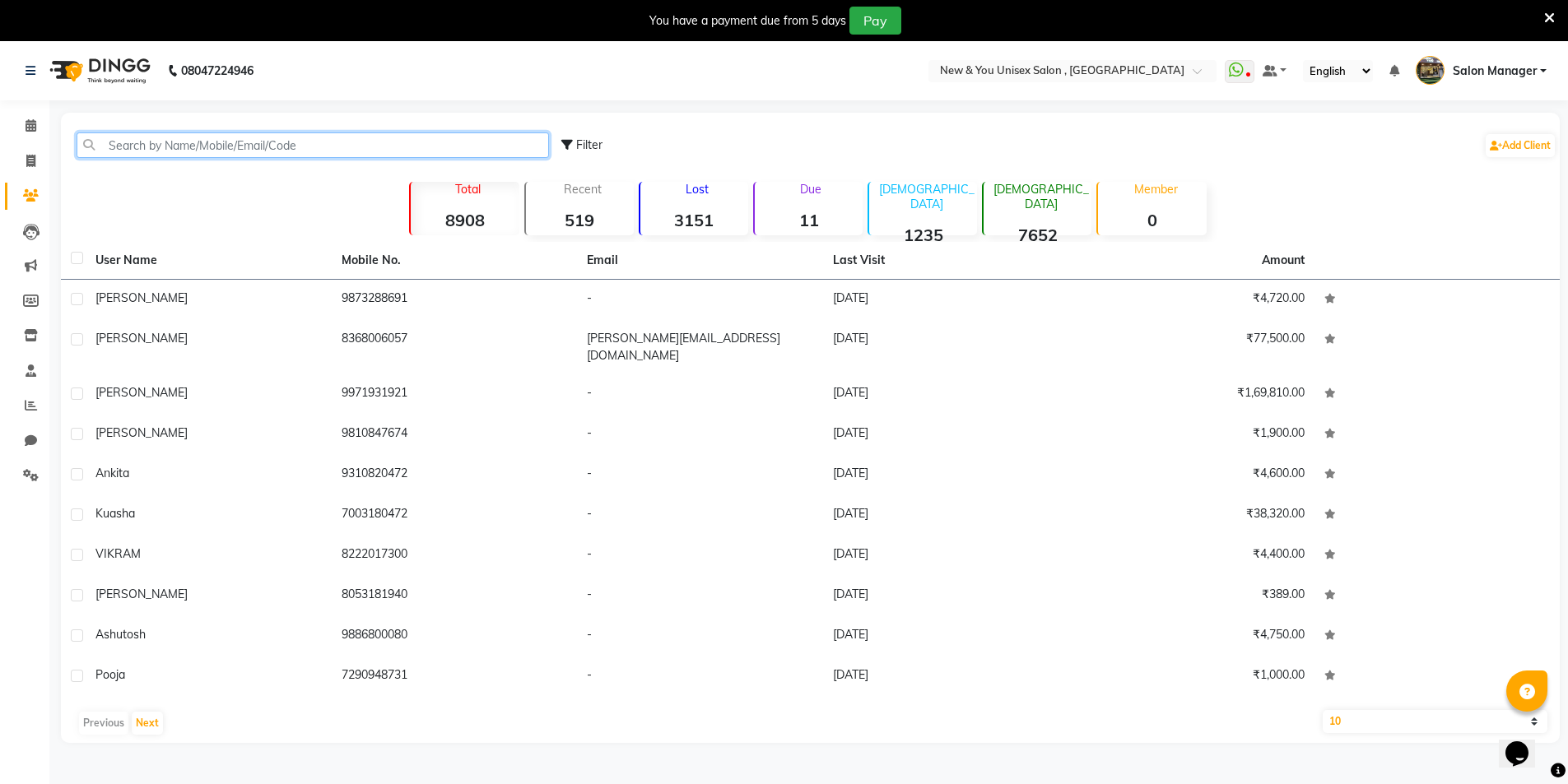
click at [212, 146] on input "text" at bounding box center [313, 145] width 473 height 25
paste input "7003180472"
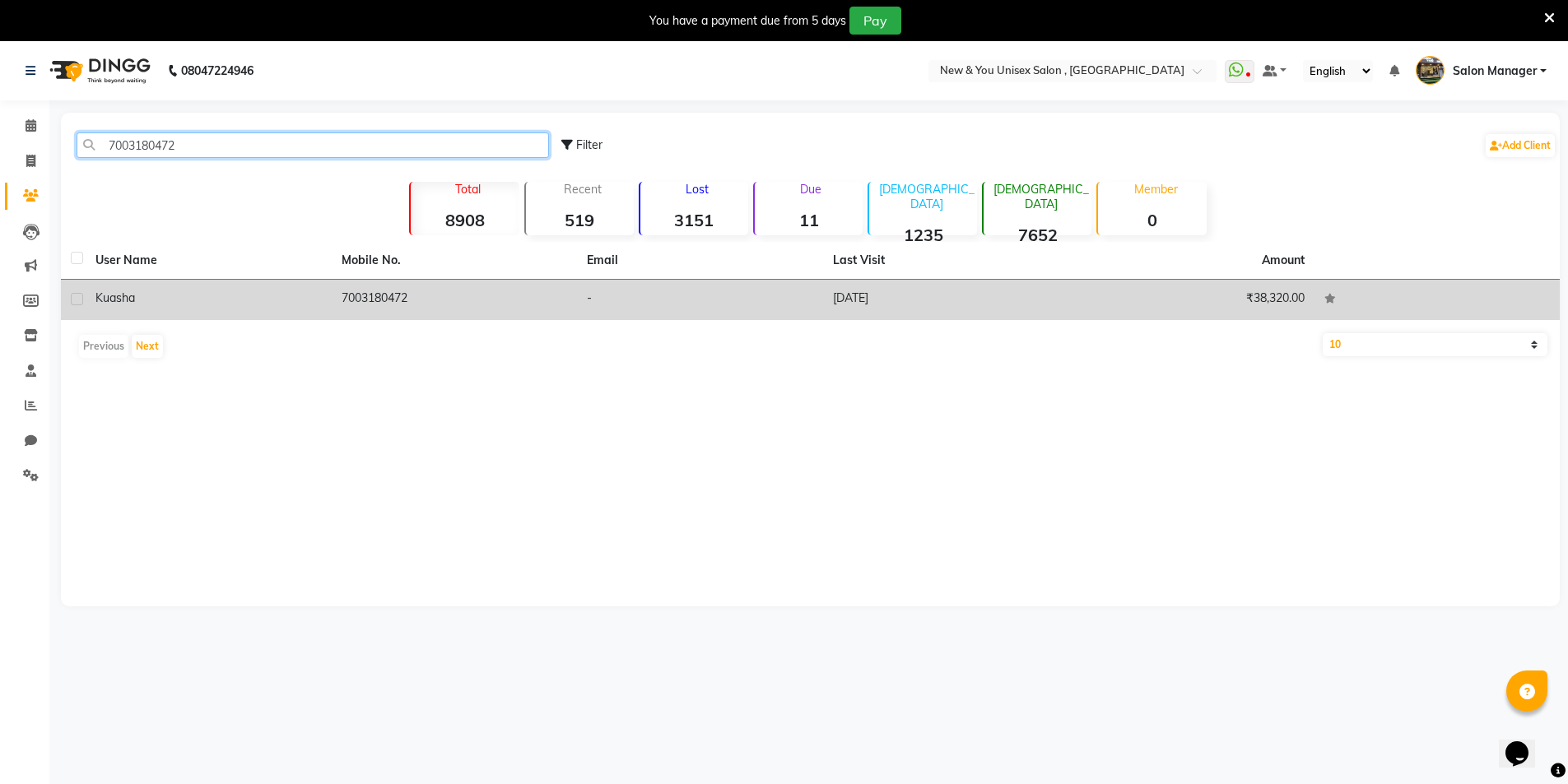
type input "7003180472"
click at [343, 297] on td "7003180472" at bounding box center [454, 299] width 246 height 40
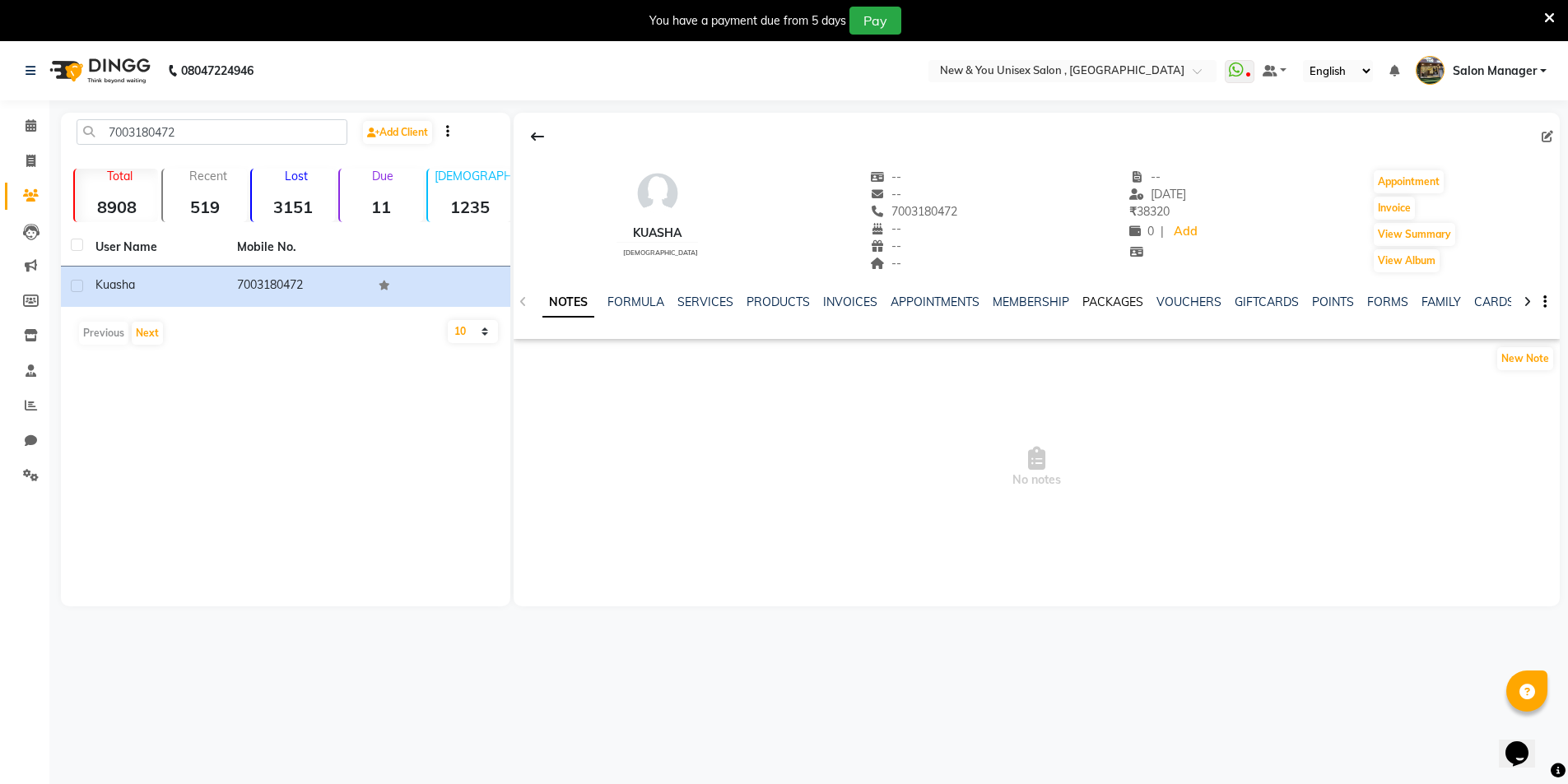
click at [1100, 303] on link "PACKAGES" at bounding box center [1112, 302] width 61 height 15
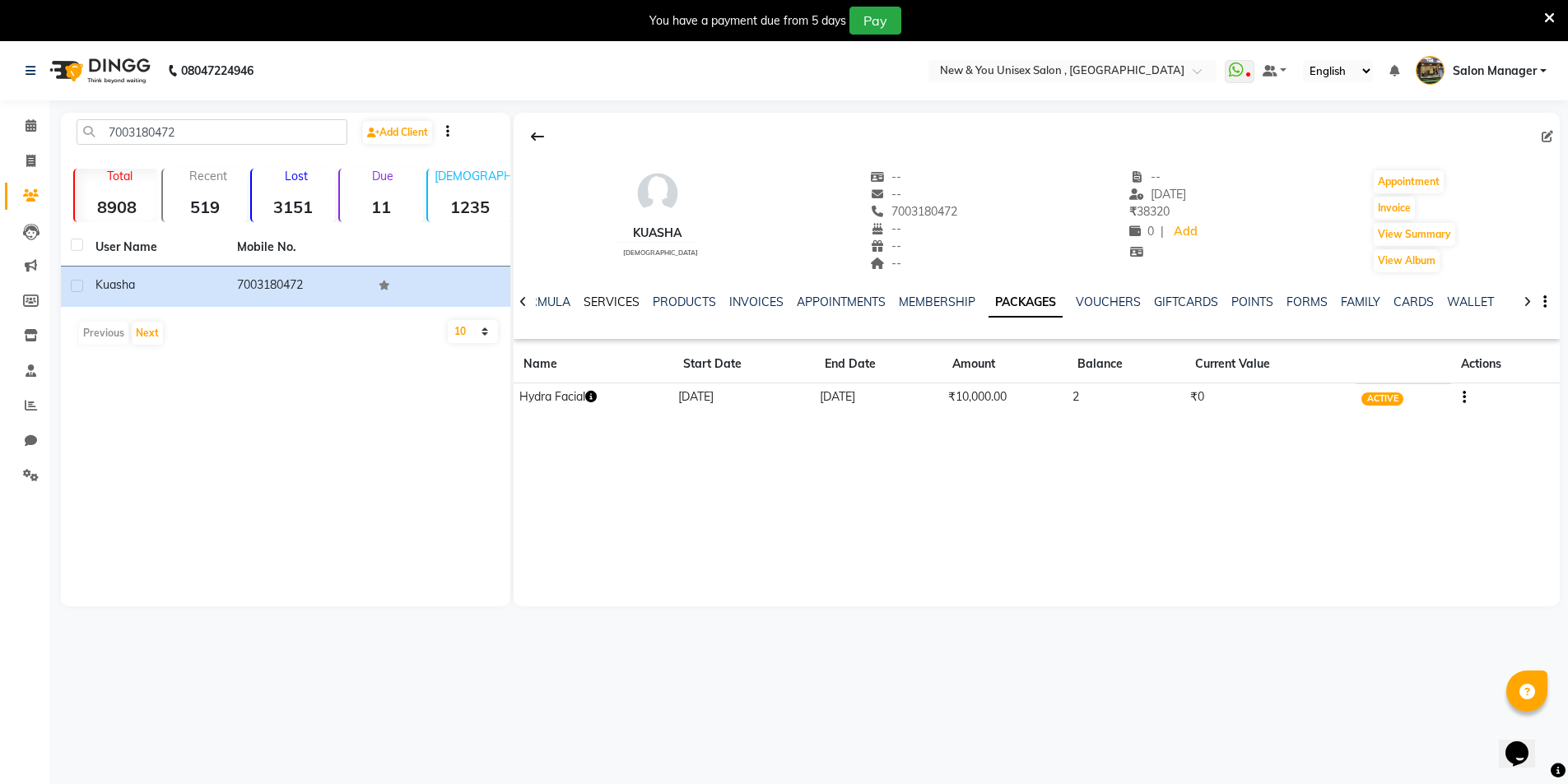
click at [625, 296] on link "SERVICES" at bounding box center [611, 302] width 56 height 15
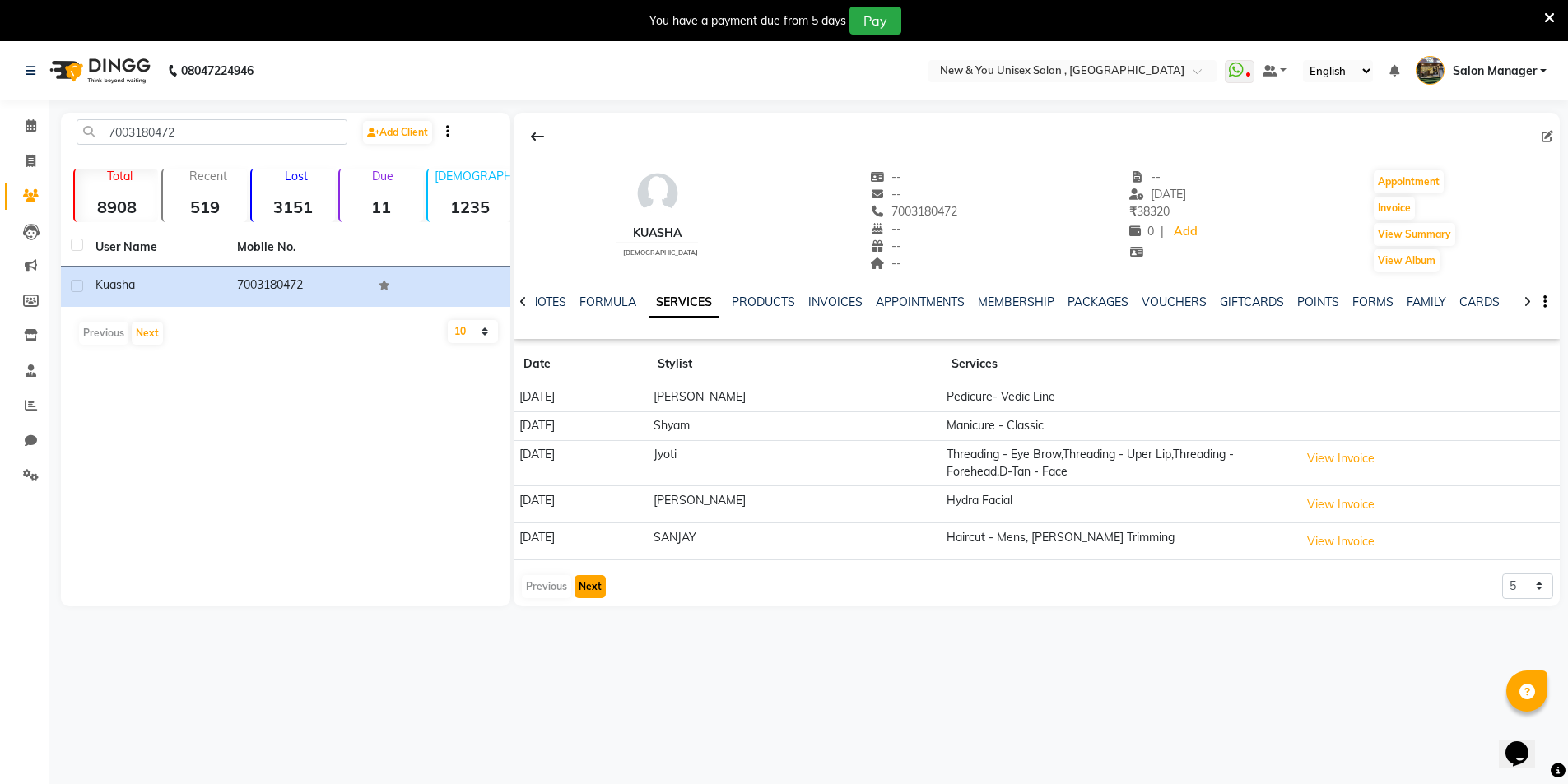
click at [591, 583] on button "Next" at bounding box center [590, 586] width 31 height 23
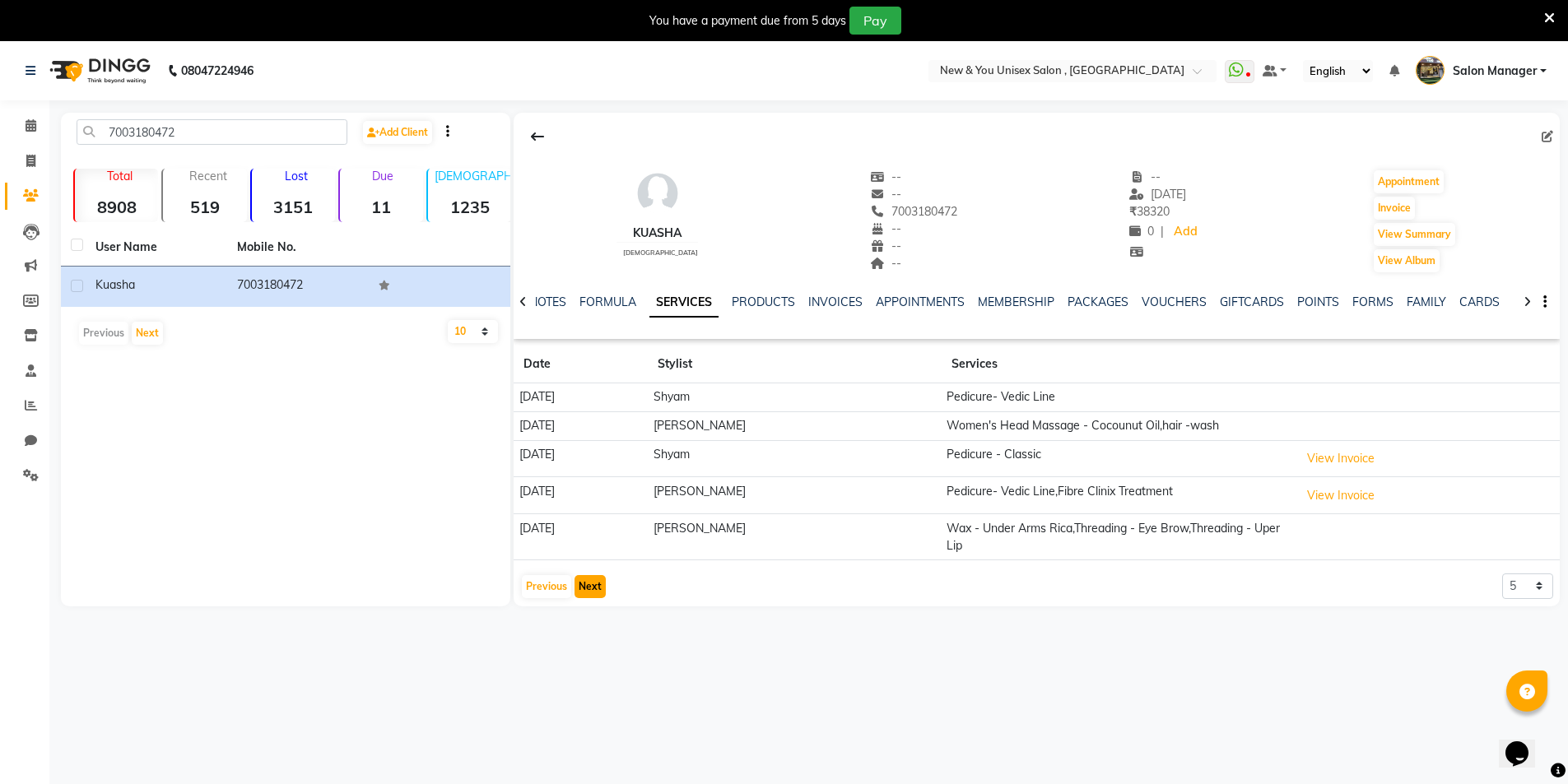
click at [591, 583] on button "Next" at bounding box center [590, 586] width 31 height 23
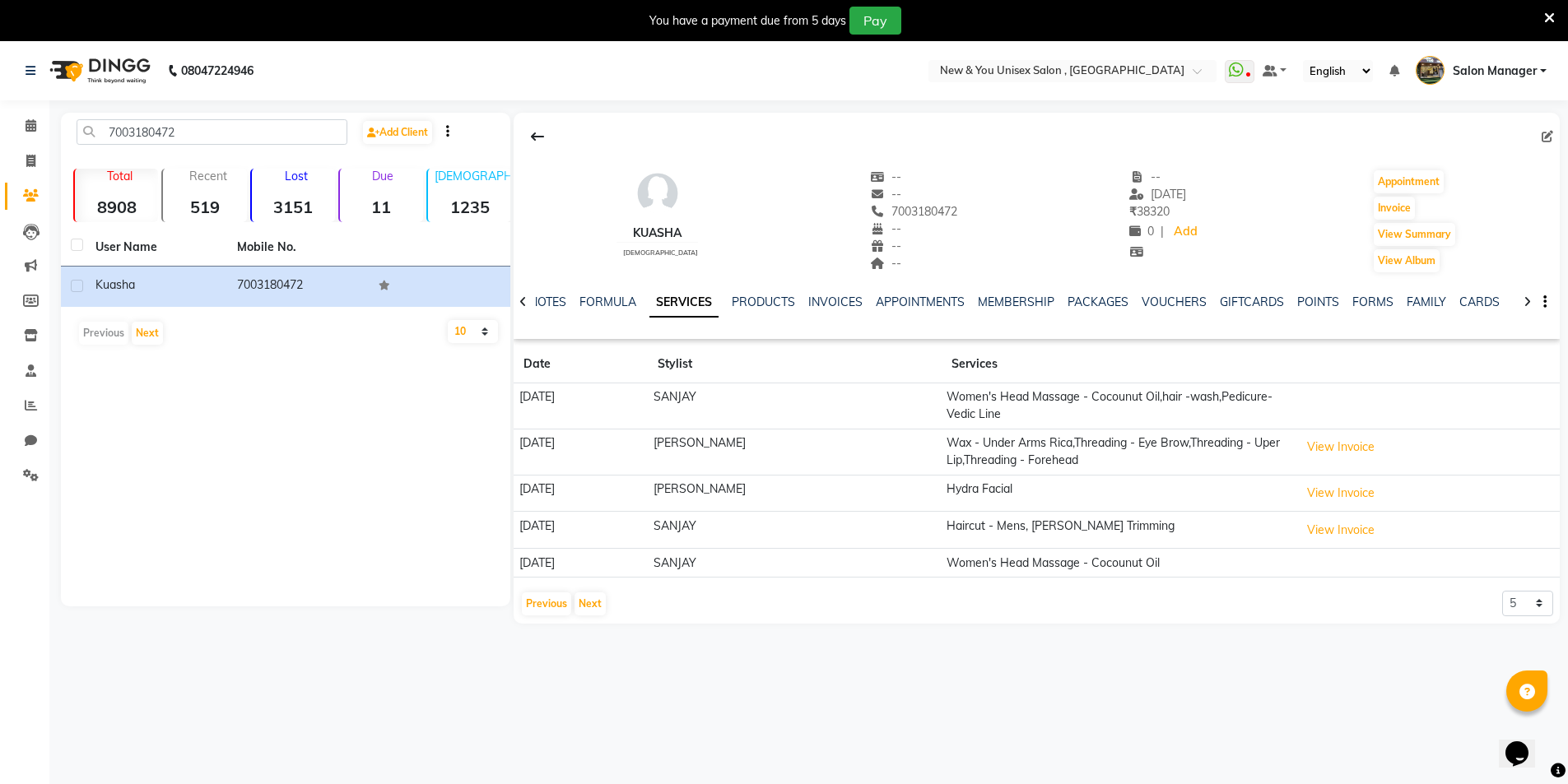
click at [219, 558] on div "7003180472 Add Client Total 8908 Recent 519 Lost 3151 Due 11 [DEMOGRAPHIC_DATA]…" at bounding box center [285, 360] width 449 height 493
click at [679, 298] on link "SERVICES" at bounding box center [683, 302] width 69 height 29
click at [536, 599] on button "Previous" at bounding box center [546, 603] width 49 height 23
click at [536, 599] on div "Previous Next" at bounding box center [563, 603] width 88 height 26
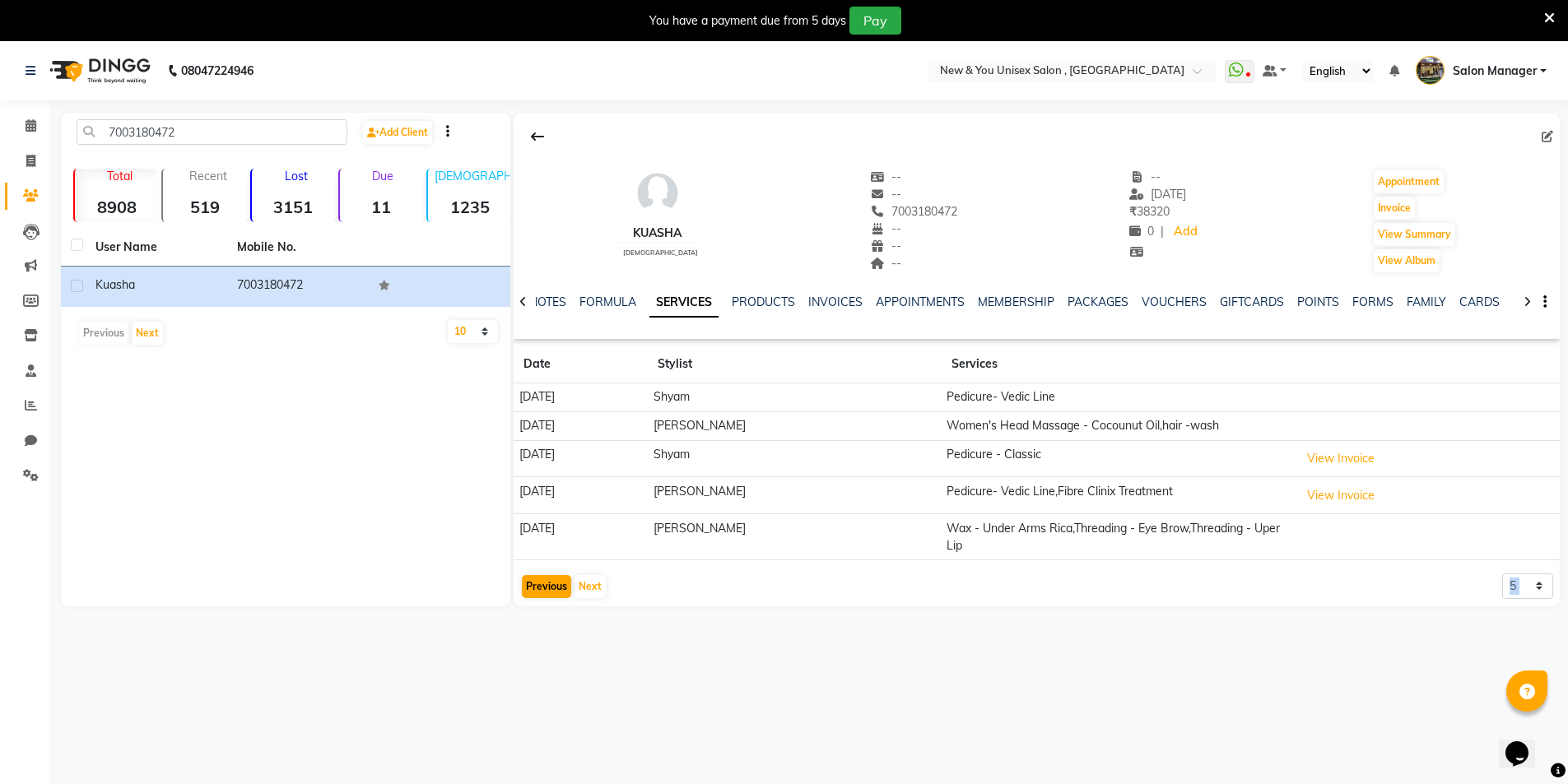
click at [536, 599] on div "Previous Next" at bounding box center [563, 586] width 88 height 26
click at [543, 588] on button "Previous" at bounding box center [546, 586] width 49 height 23
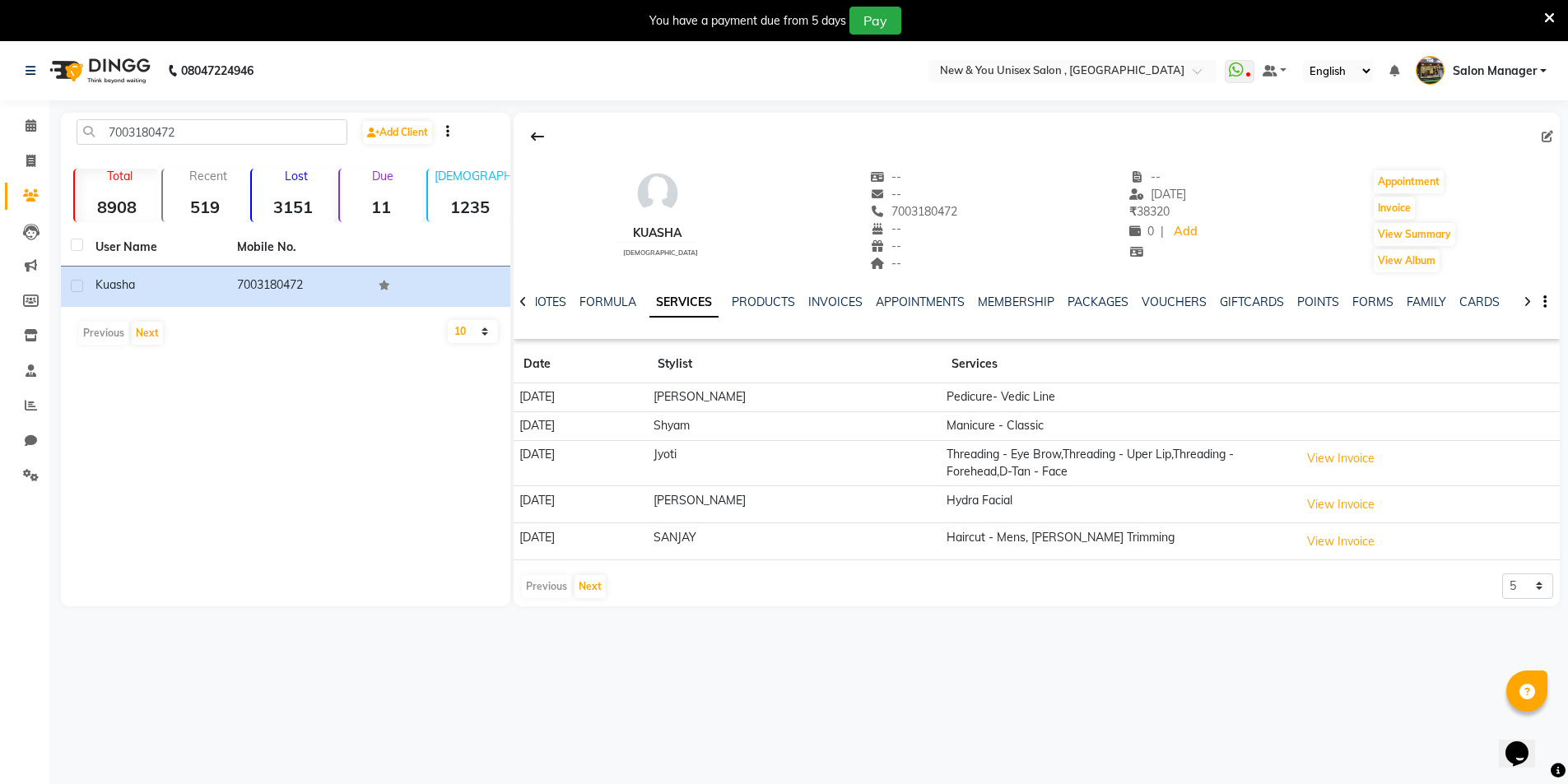
click at [648, 499] on td "[DATE]" at bounding box center [580, 504] width 134 height 37
click at [24, 168] on span at bounding box center [30, 162] width 29 height 19
select select "service"
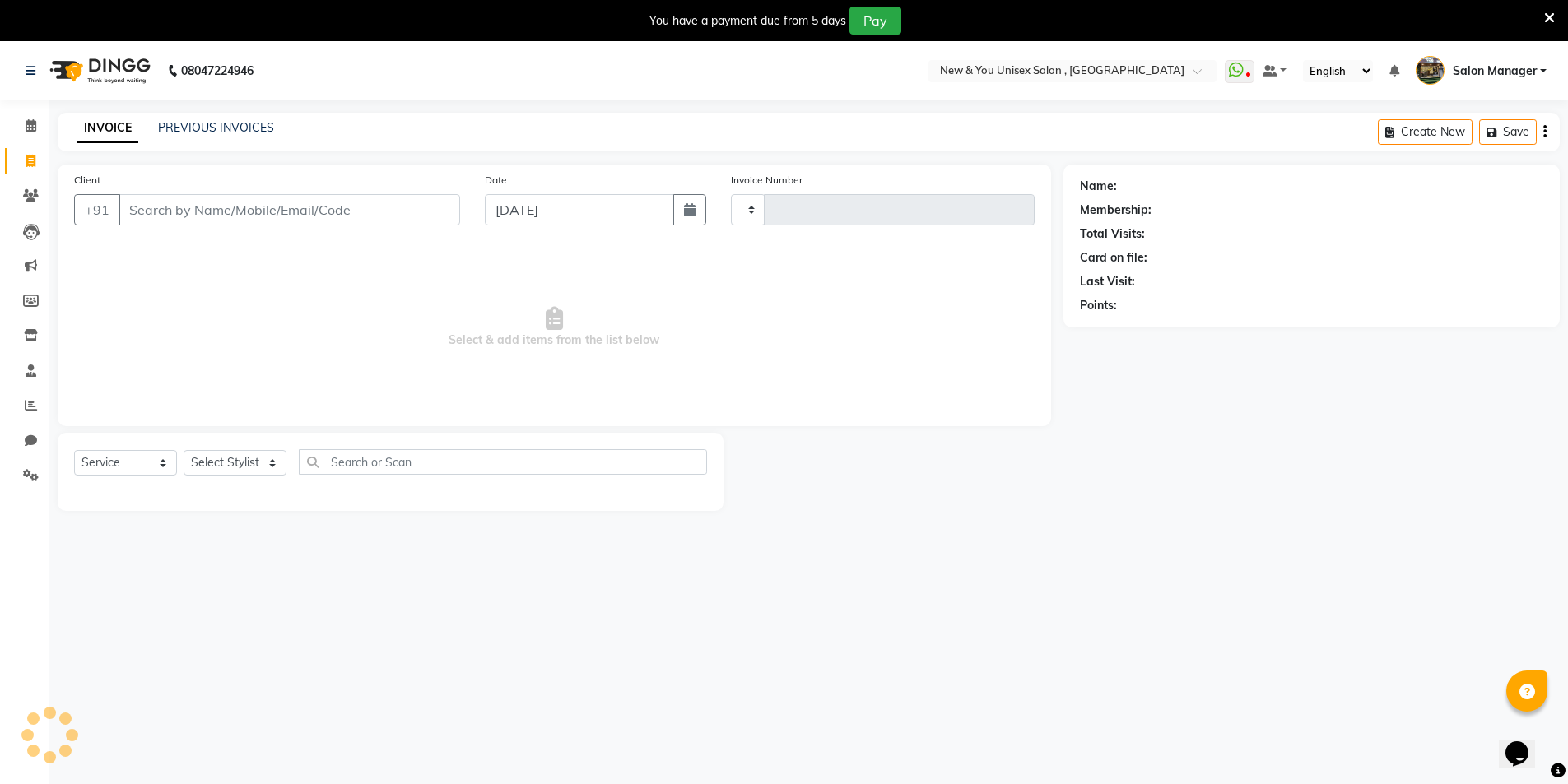
type input "1958"
select select "31"
click at [218, 136] on div "PREVIOUS INVOICES" at bounding box center [216, 128] width 116 height 17
click at [226, 122] on link "PREVIOUS INVOICES" at bounding box center [216, 128] width 116 height 15
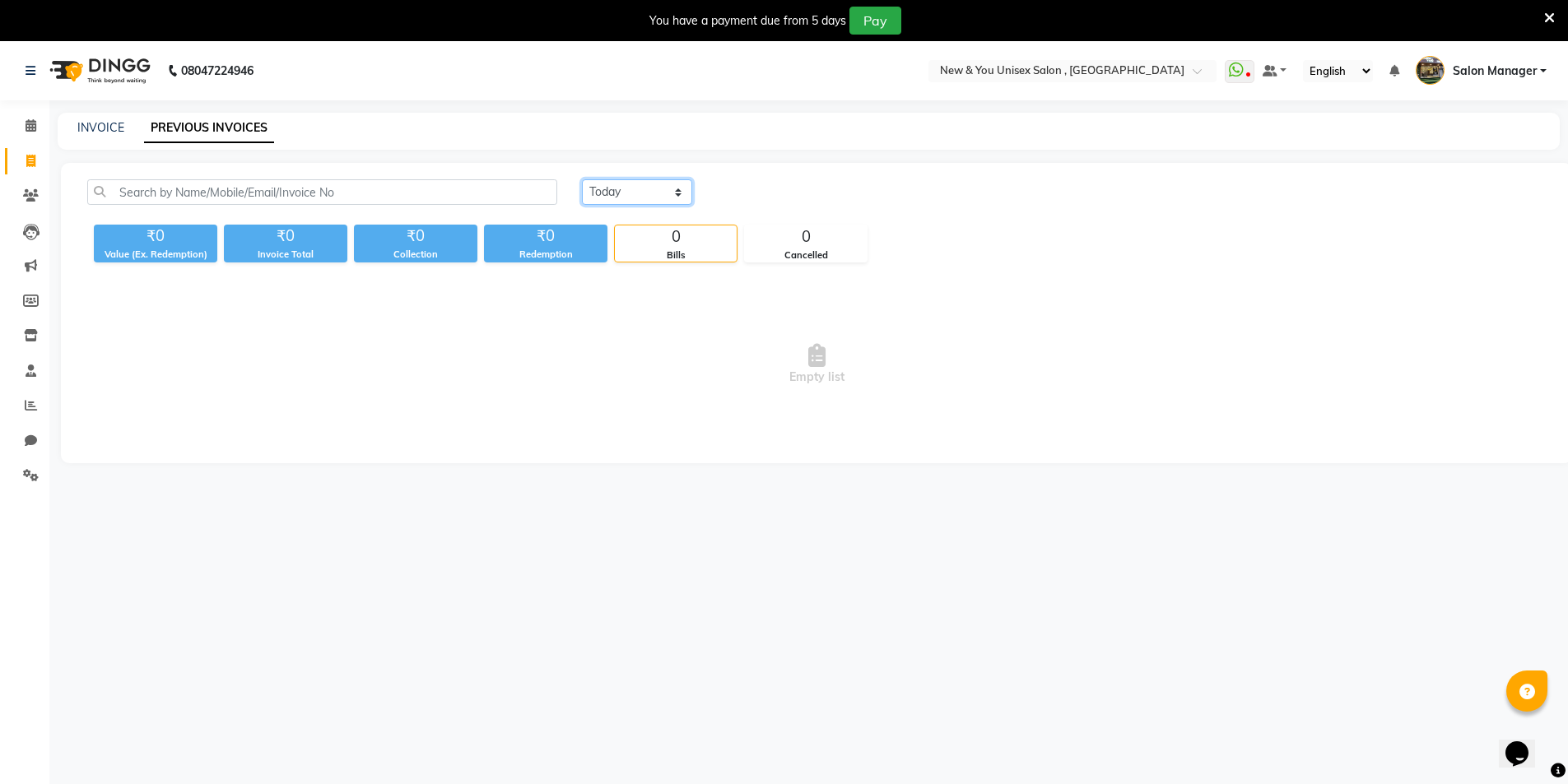
click at [607, 193] on select "[DATE] [DATE] Custom Range" at bounding box center [637, 191] width 110 height 25
select select "[DATE]"
click at [582, 179] on select "[DATE] [DATE] Custom Range" at bounding box center [637, 191] width 110 height 25
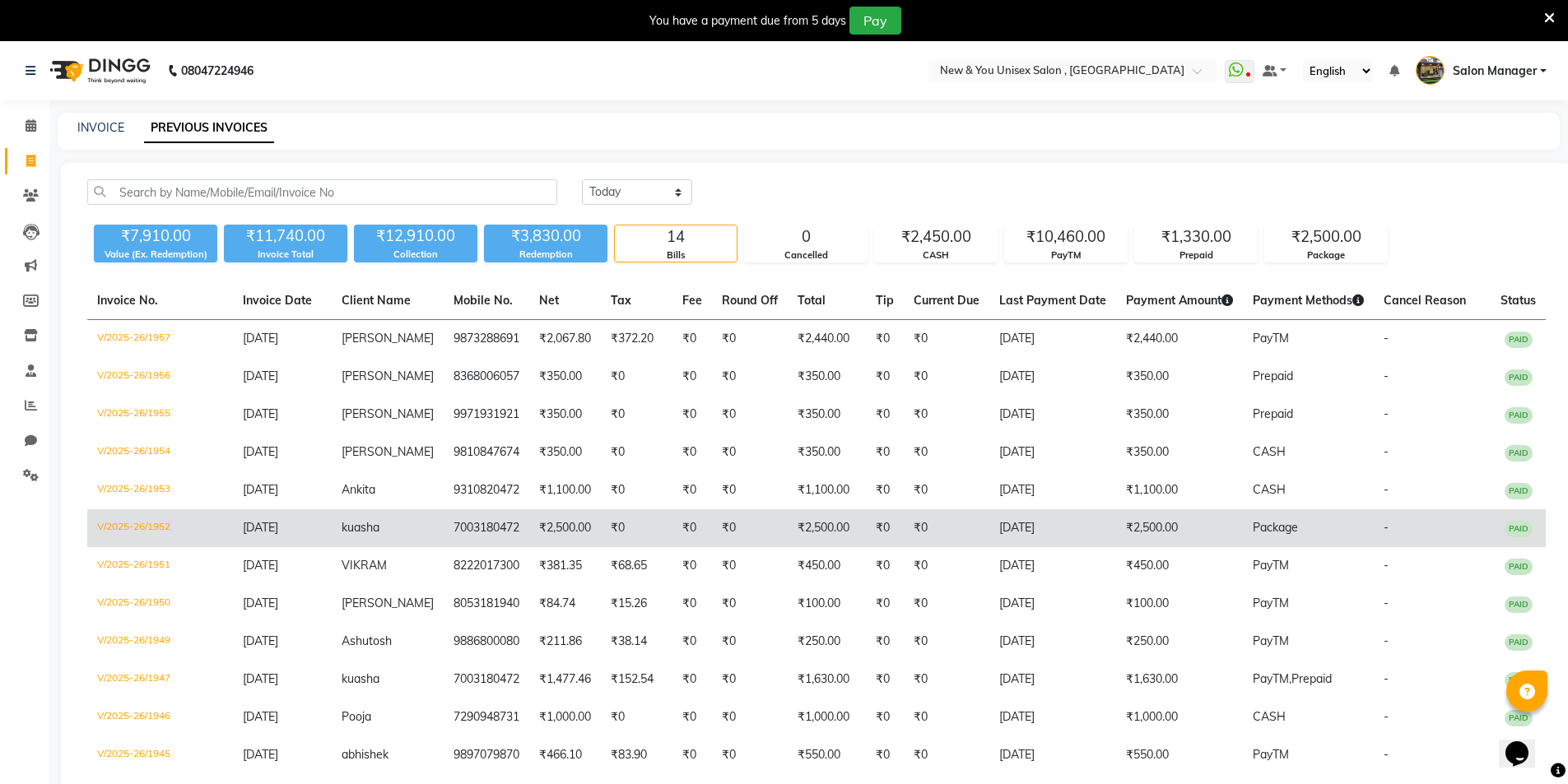
click at [1253, 526] on span "Package" at bounding box center [1275, 527] width 45 height 15
